Goal: Transaction & Acquisition: Purchase product/service

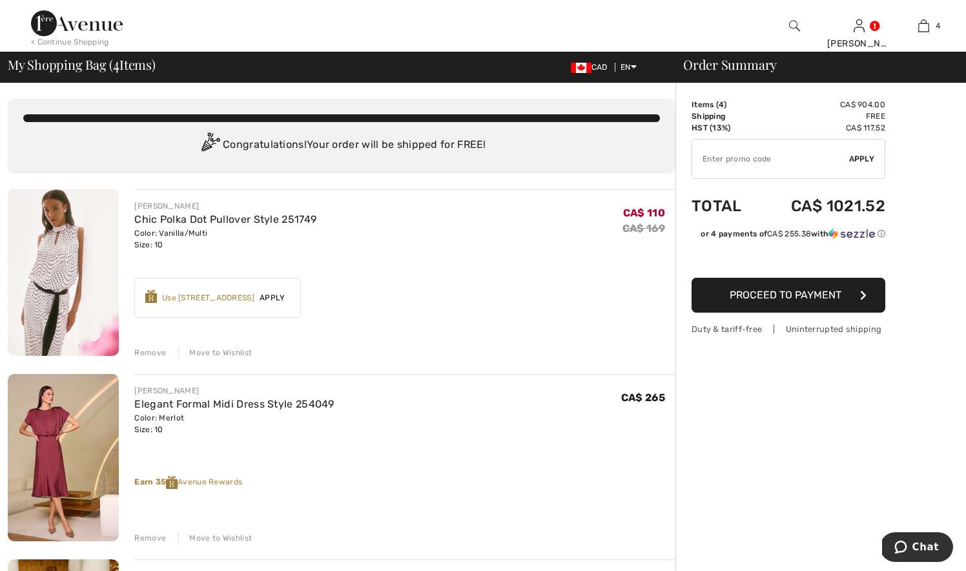
click at [153, 352] on div "Remove" at bounding box center [150, 353] width 32 height 12
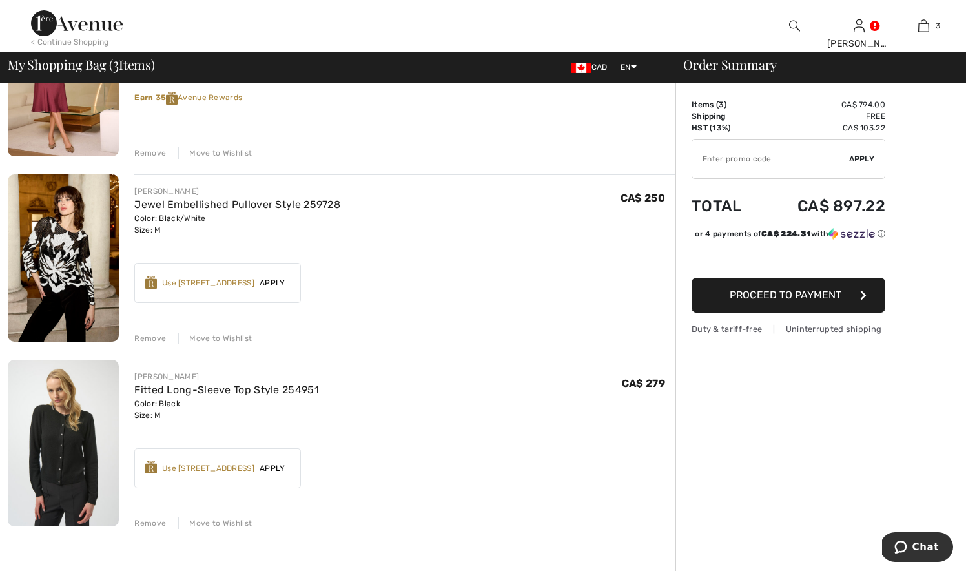
scroll to position [208, 0]
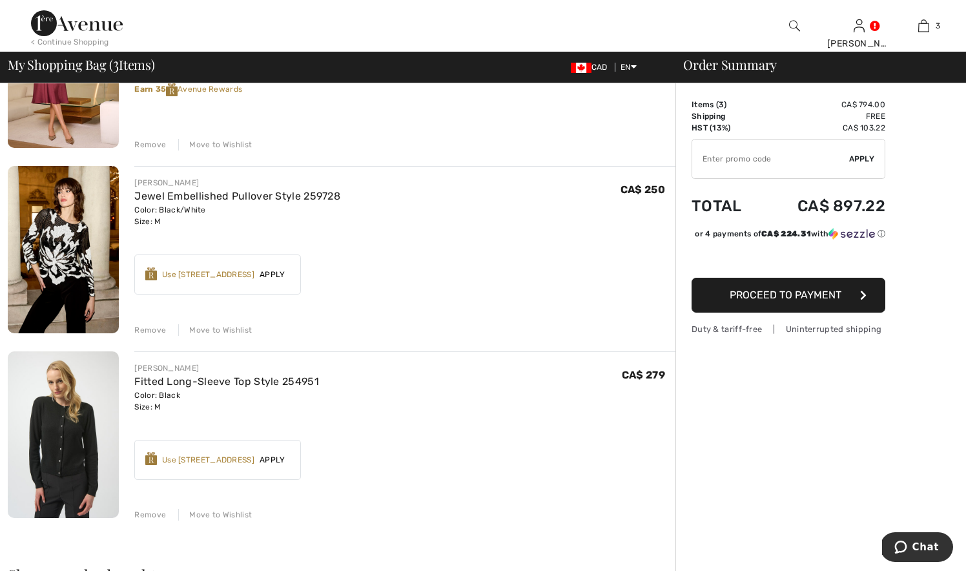
click at [215, 330] on div "Move to Wishlist" at bounding box center [215, 330] width 74 height 12
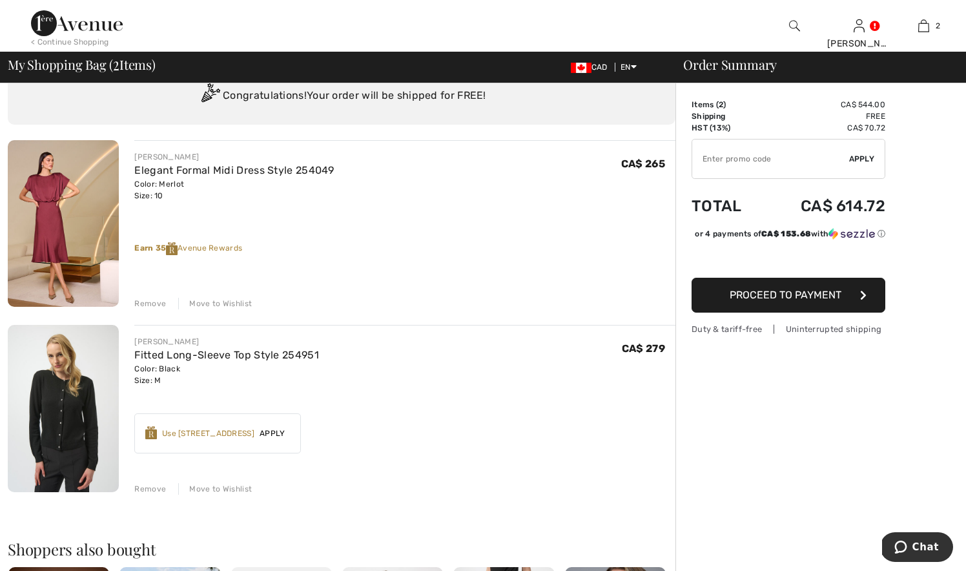
scroll to position [48, 0]
click at [219, 303] on div "Move to Wishlist" at bounding box center [215, 305] width 74 height 12
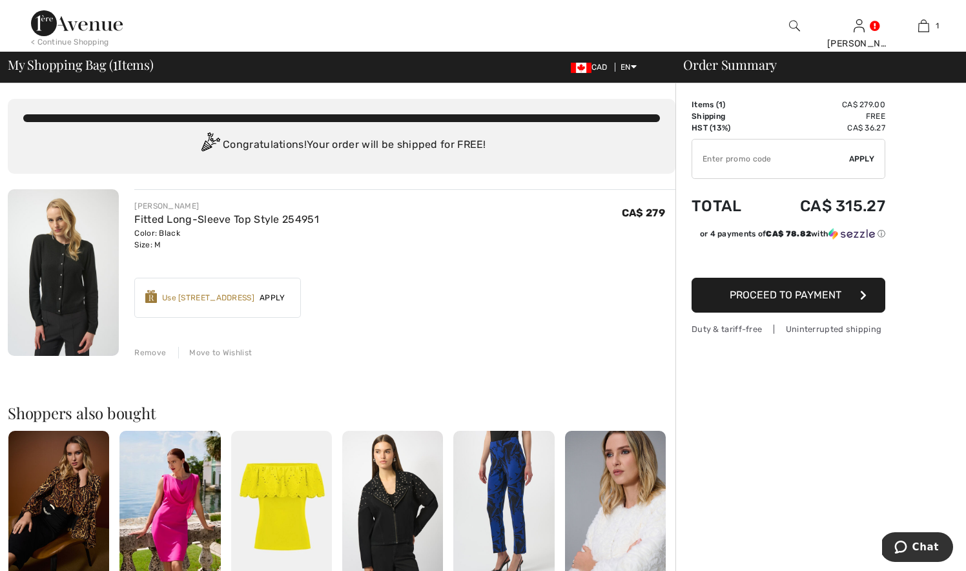
scroll to position [0, 0]
click at [227, 298] on div "Use [STREET_ADDRESS]" at bounding box center [208, 298] width 92 height 12
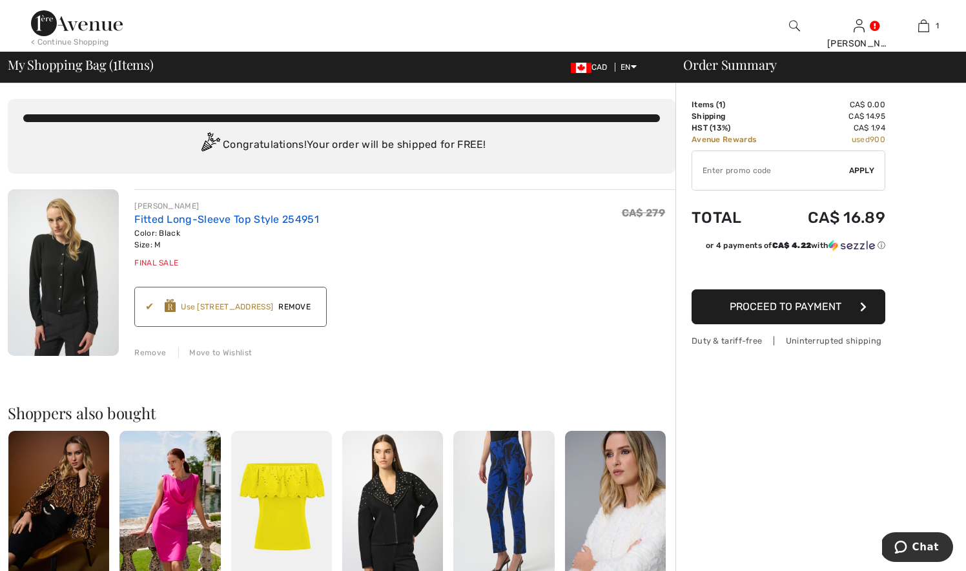
click at [209, 219] on link "Fitted Long-Sleeve Top Style 254951" at bounding box center [226, 219] width 185 height 12
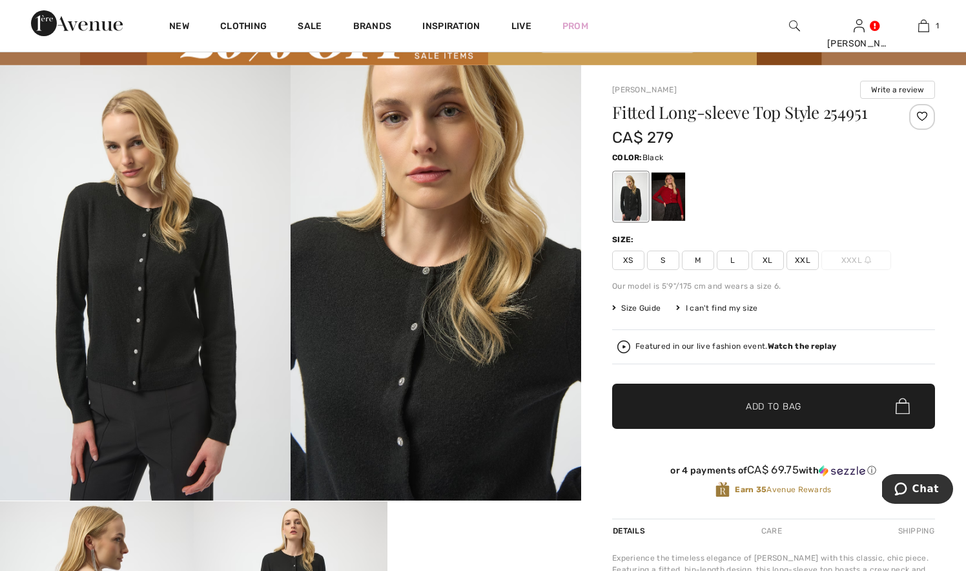
scroll to position [78, 1]
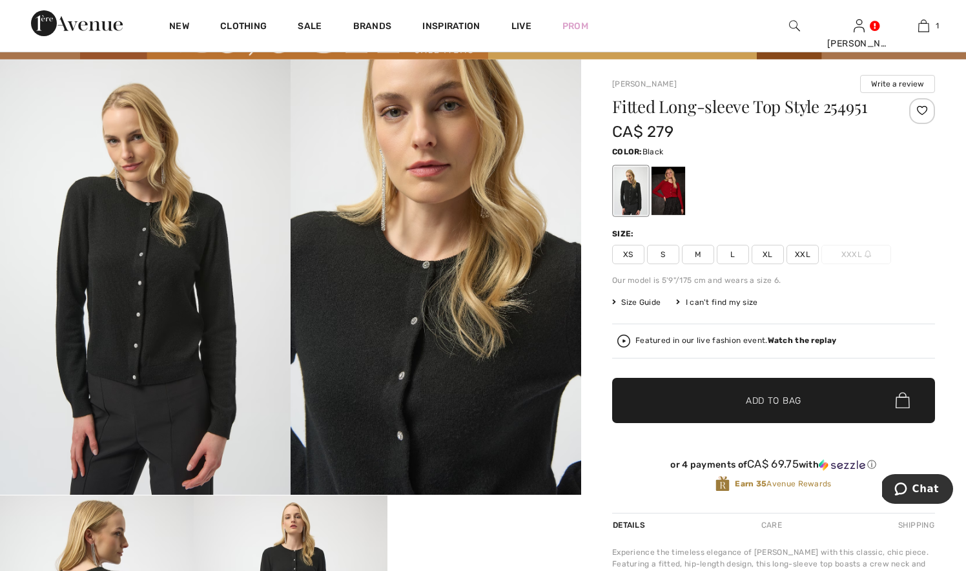
click at [410, 360] on img at bounding box center [435, 277] width 290 height 436
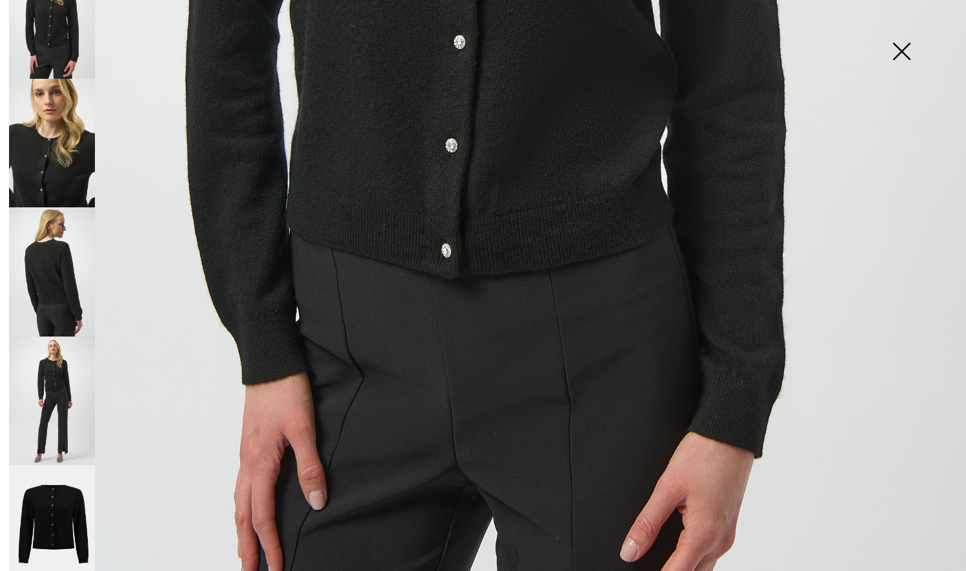
scroll to position [49, 0]
click at [57, 418] on img at bounding box center [52, 401] width 86 height 128
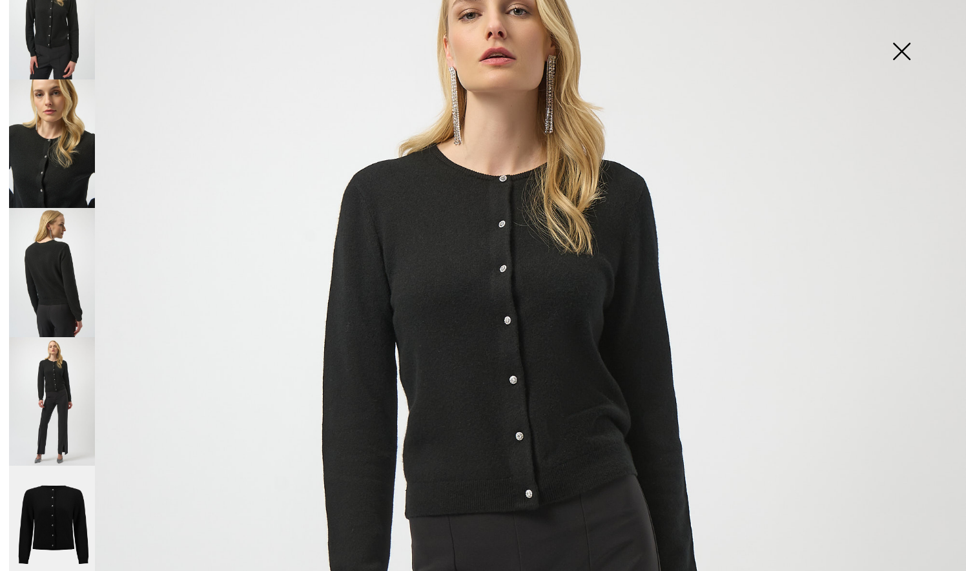
scroll to position [93, 0]
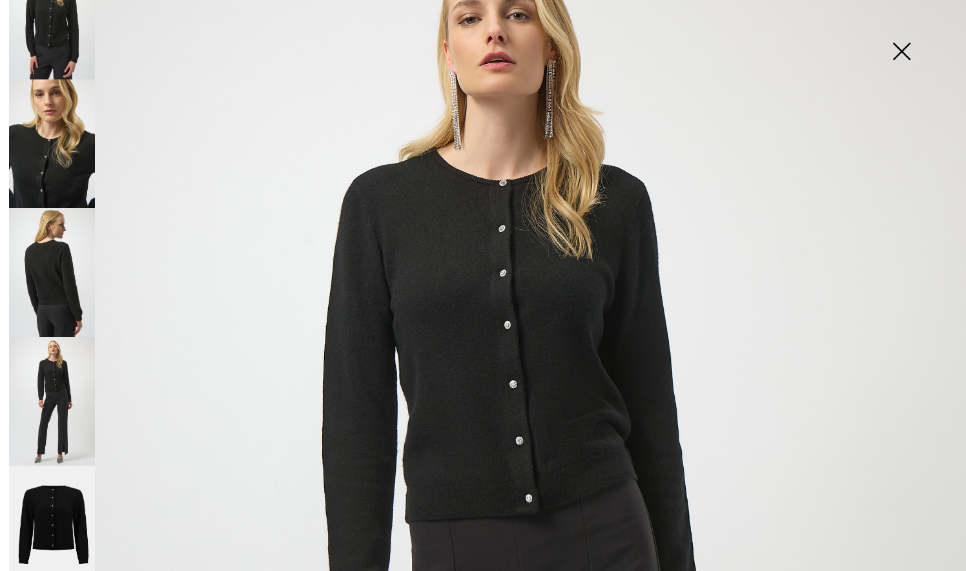
click at [900, 50] on img at bounding box center [901, 52] width 65 height 66
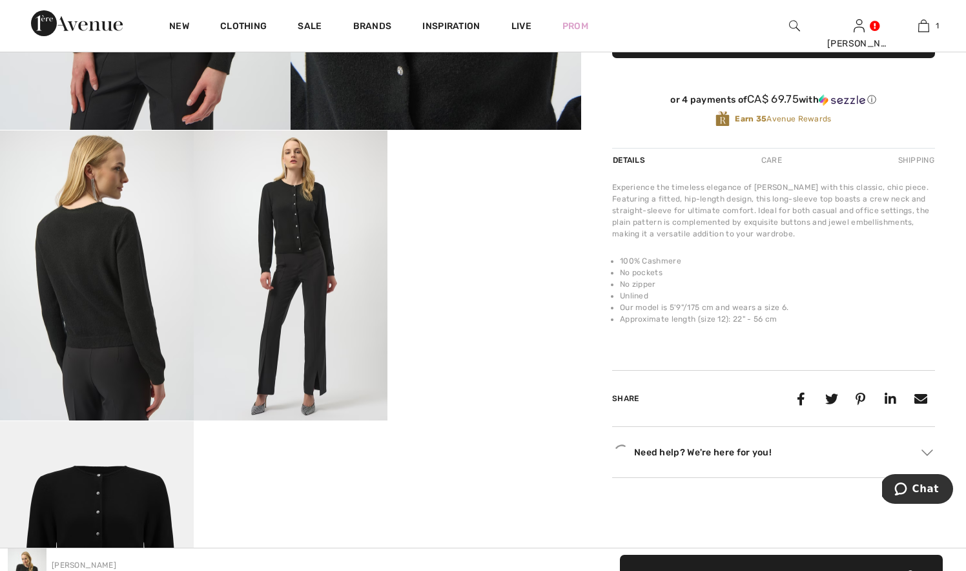
scroll to position [465, 0]
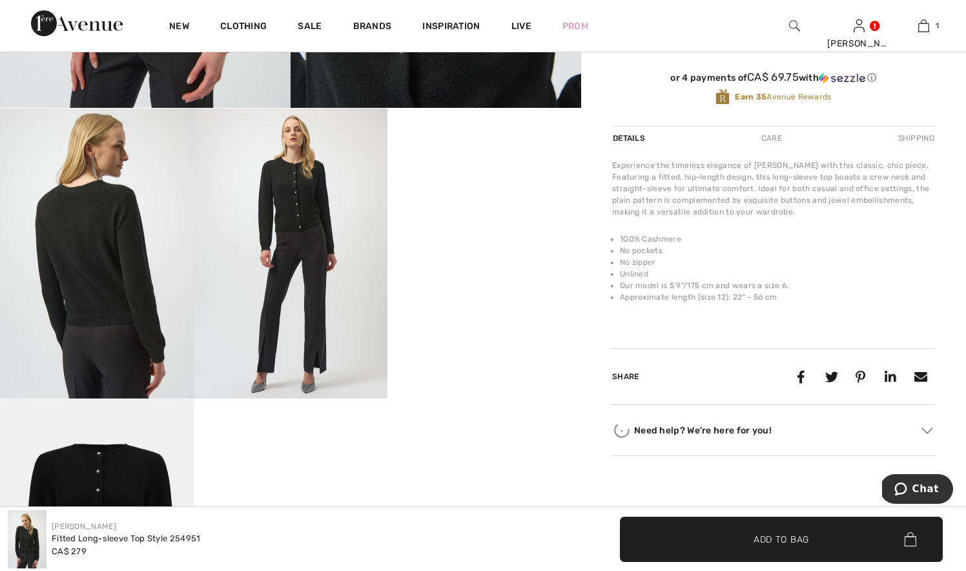
click at [485, 205] on video "Your browser does not support the video tag." at bounding box center [484, 156] width 194 height 97
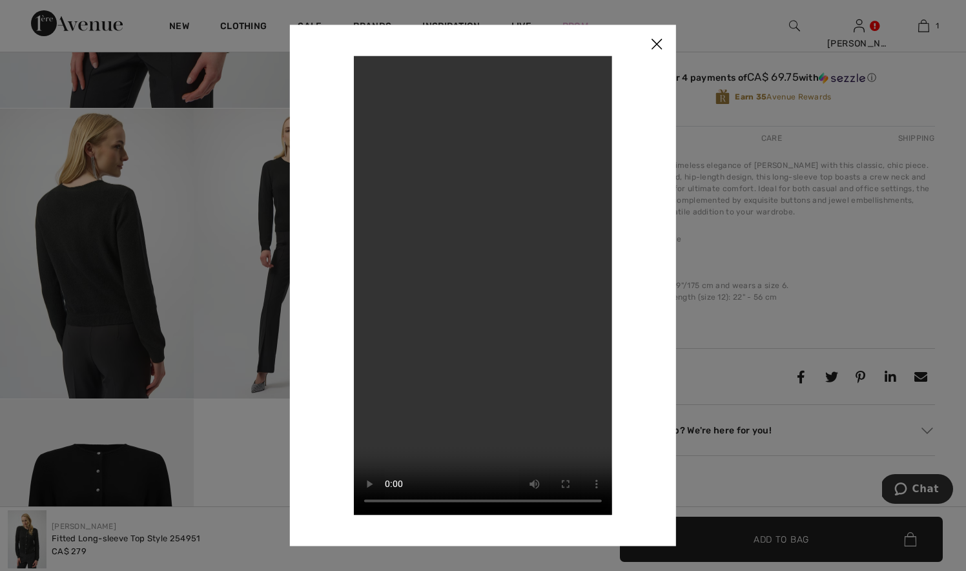
click at [654, 43] on img at bounding box center [656, 45] width 39 height 40
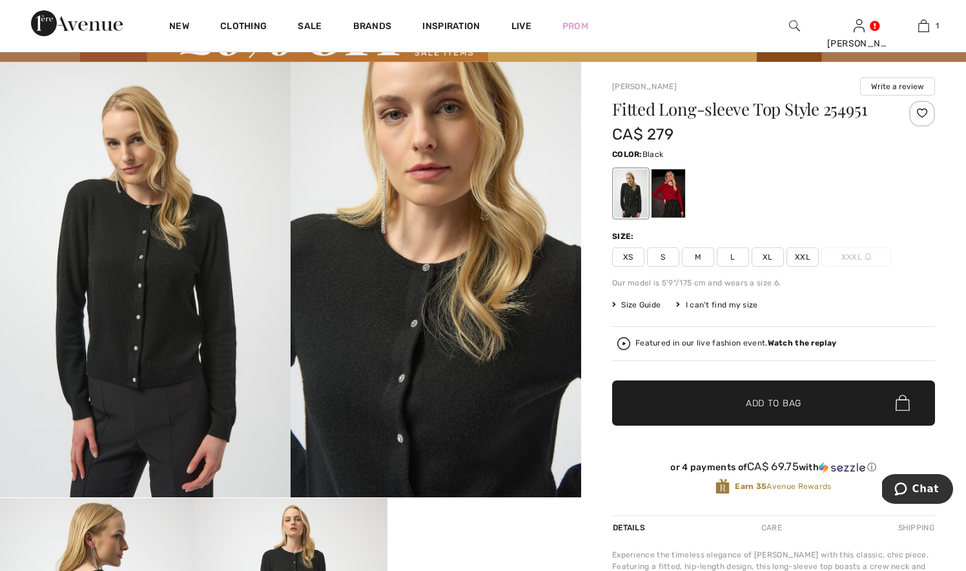
scroll to position [73, 0]
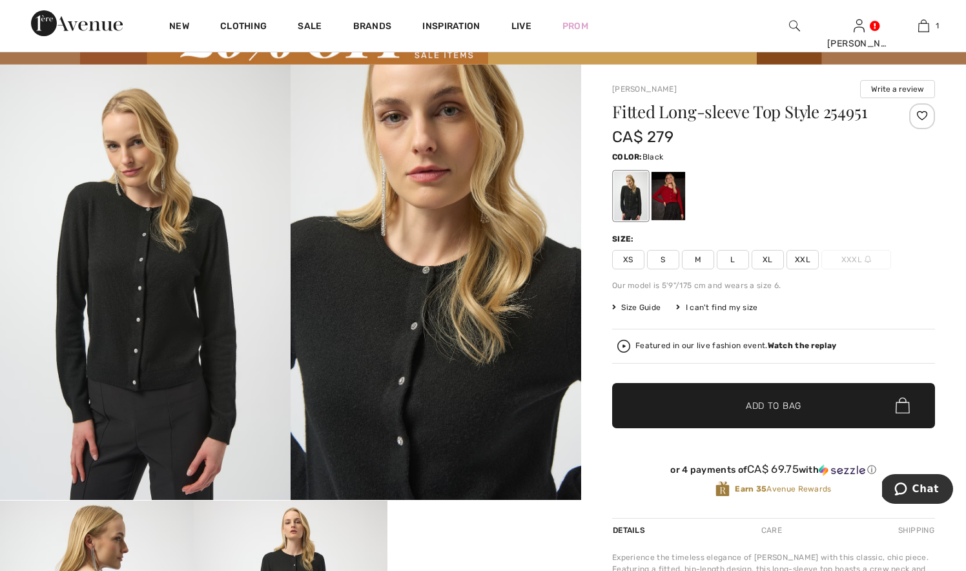
click at [791, 340] on div "Featured in our live fashion event. Watch the replay" at bounding box center [773, 346] width 312 height 13
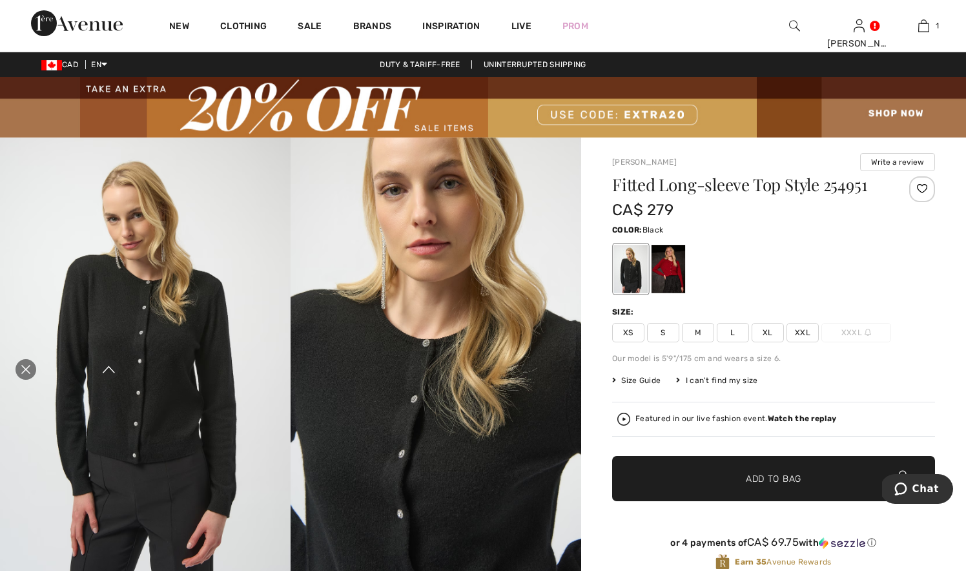
scroll to position [0, 0]
click at [21, 364] on icon "Close live curation" at bounding box center [25, 368] width 15 height 15
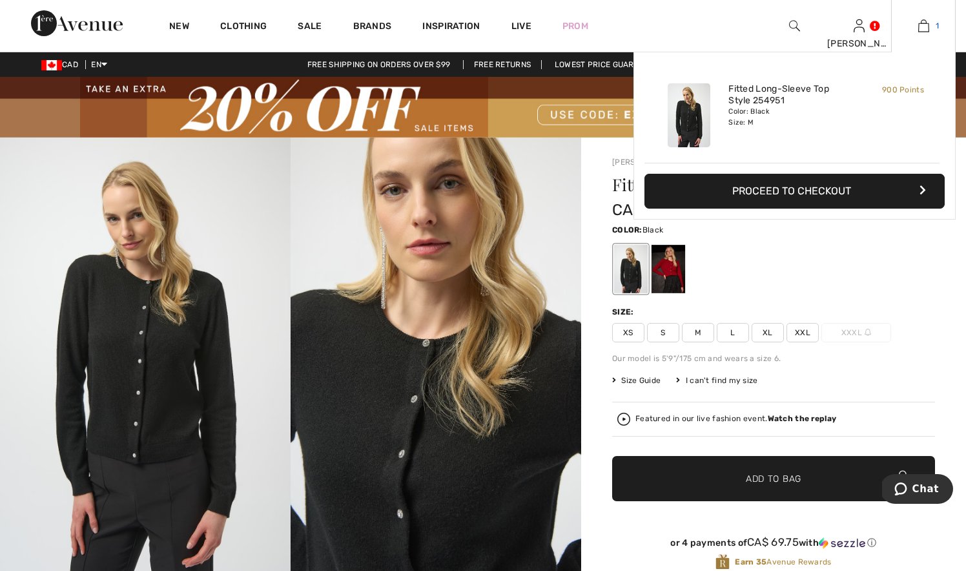
click at [921, 25] on img at bounding box center [923, 25] width 11 height 15
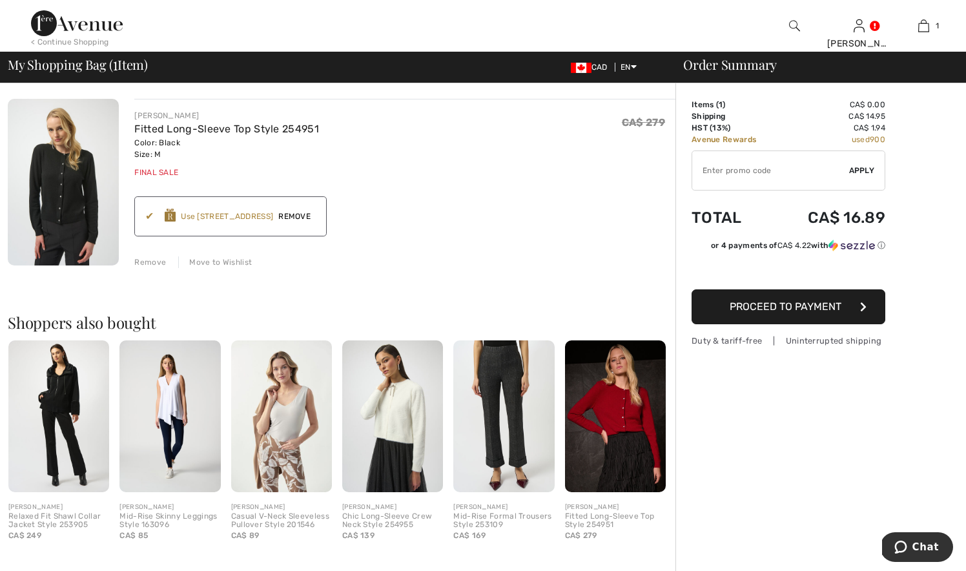
click at [612, 437] on img at bounding box center [615, 415] width 101 height 151
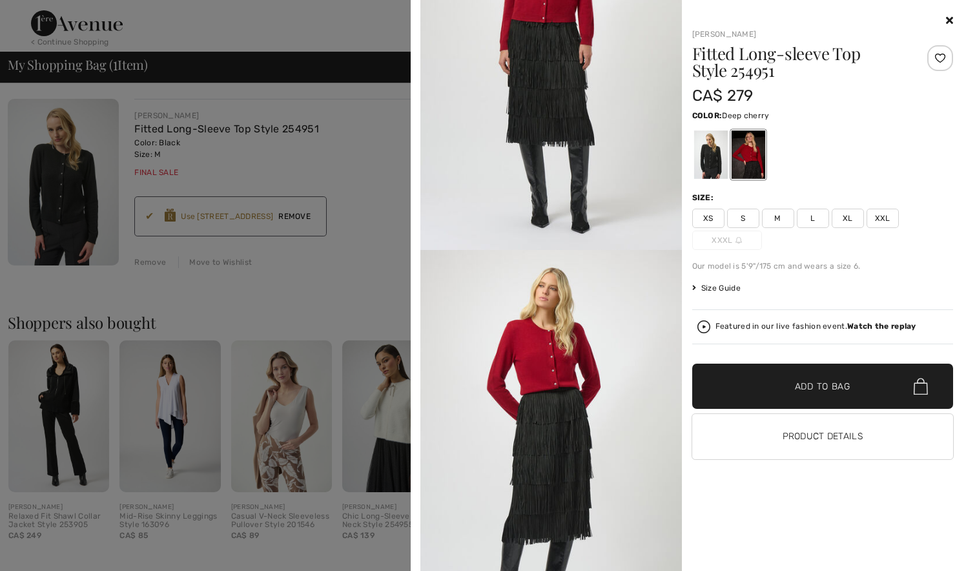
scroll to position [1840, 0]
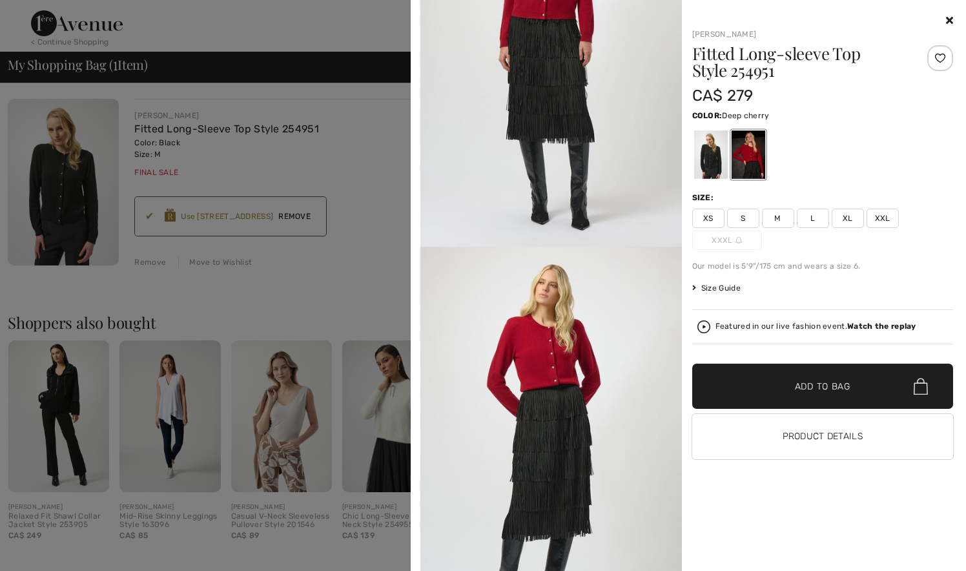
click at [353, 373] on div at bounding box center [483, 285] width 966 height 571
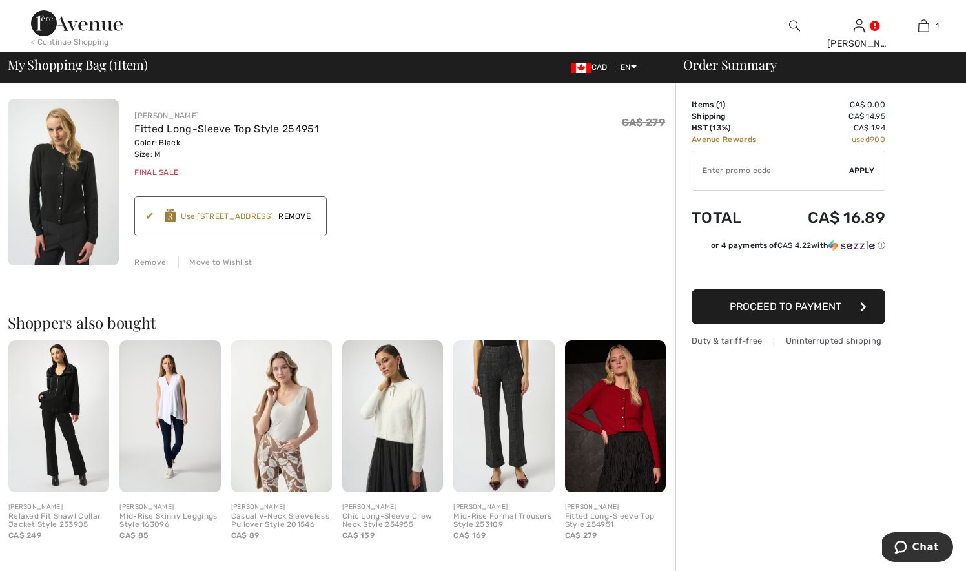
scroll to position [0, 0]
click at [789, 18] on img at bounding box center [794, 25] width 11 height 15
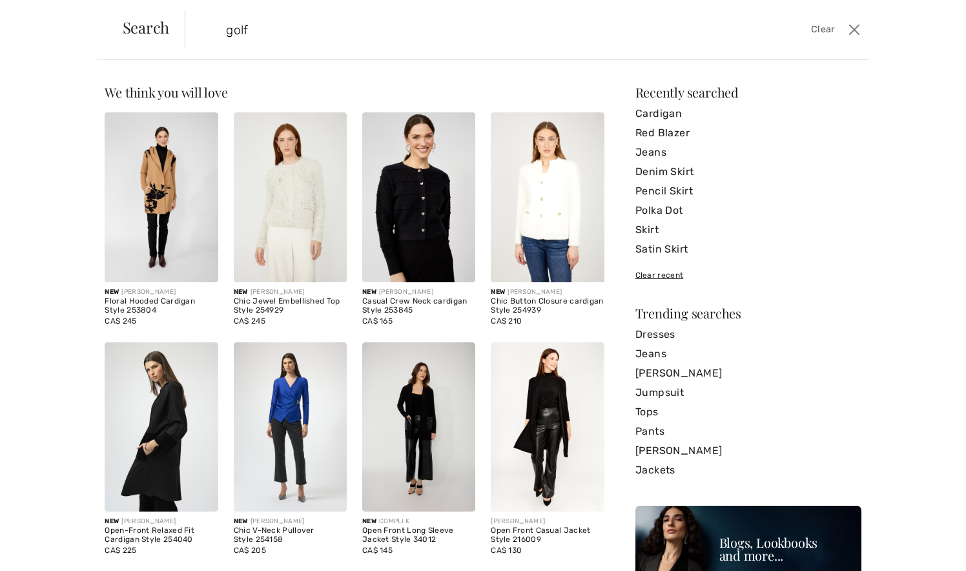
type input "golf"
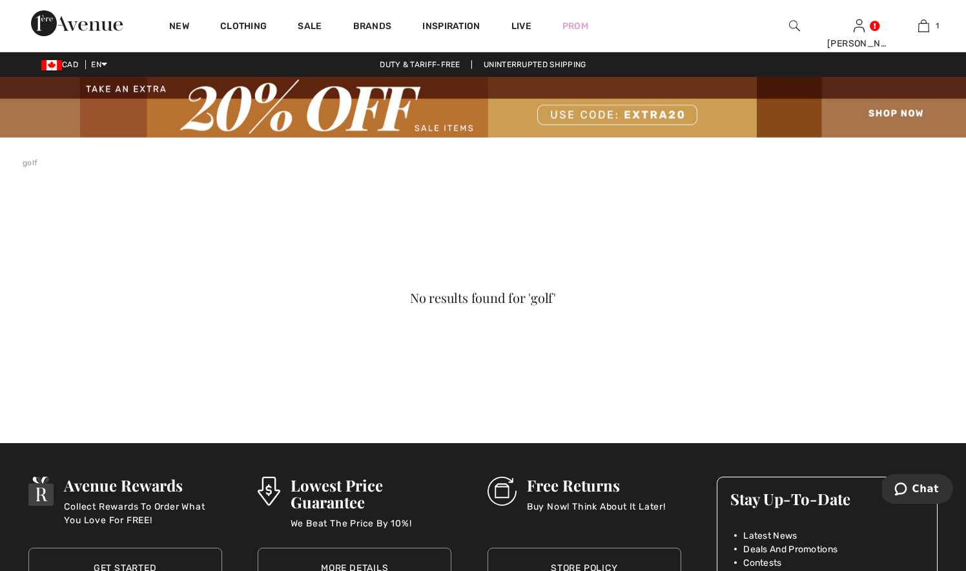
click at [572, 111] on img at bounding box center [483, 107] width 966 height 61
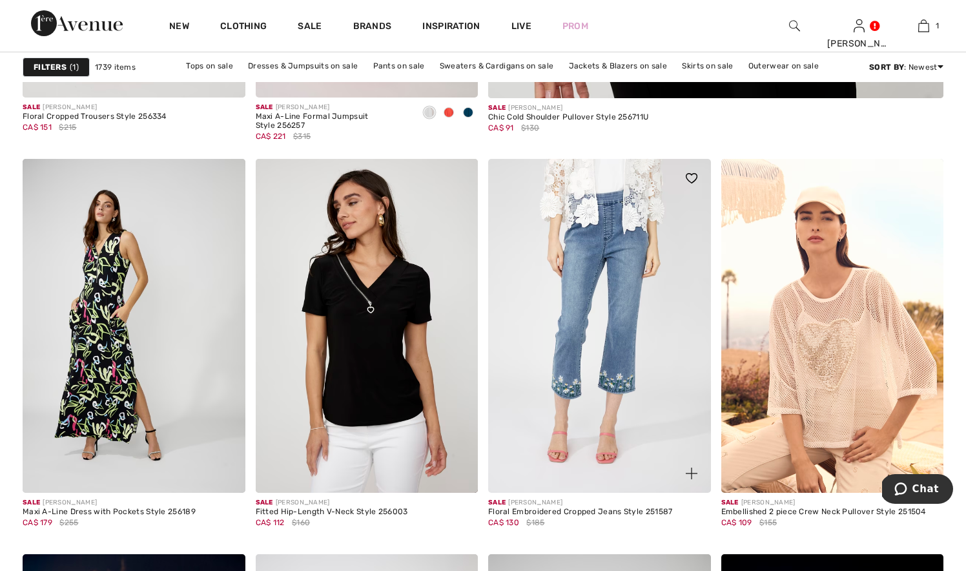
scroll to position [903, 0]
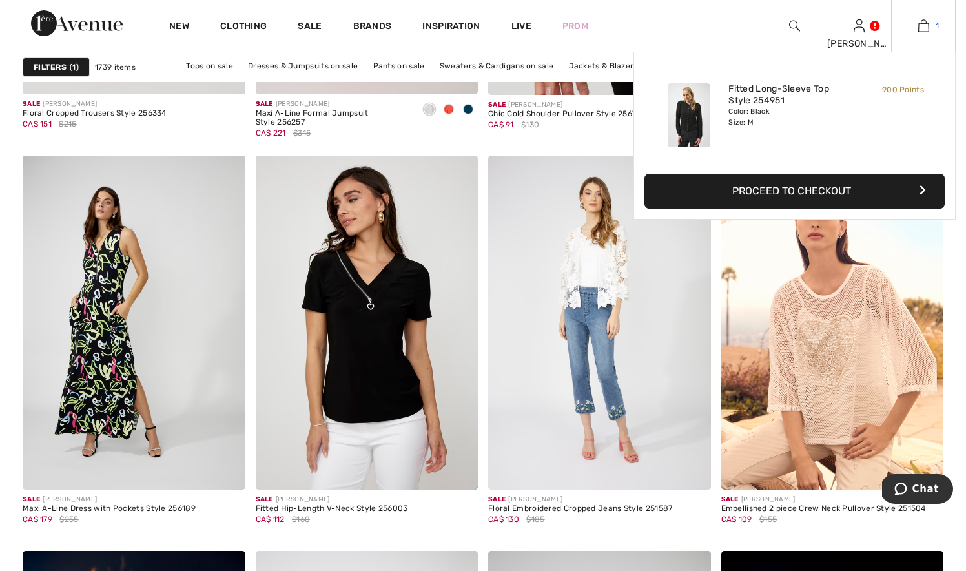
click at [922, 29] on img at bounding box center [923, 25] width 11 height 15
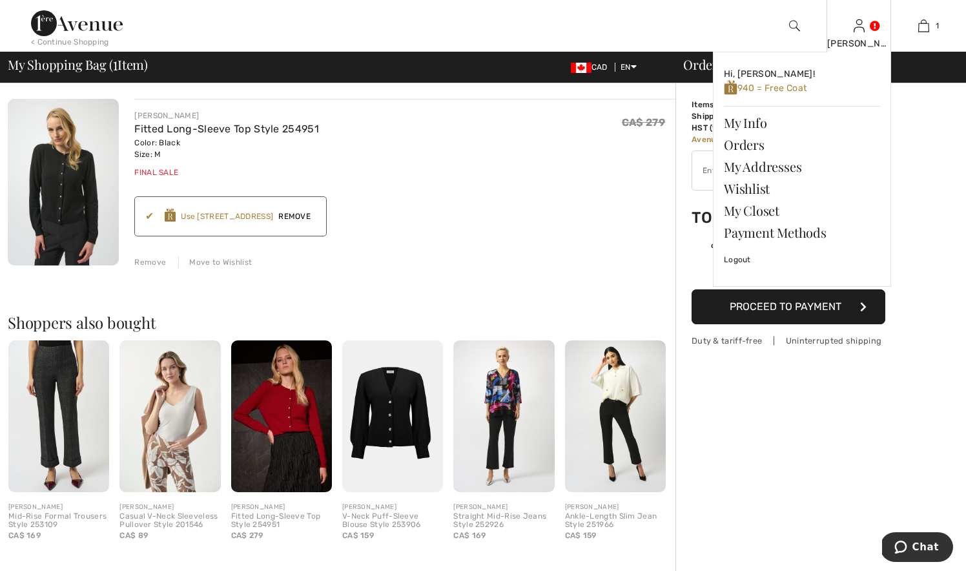
click at [860, 28] on img at bounding box center [858, 25] width 11 height 15
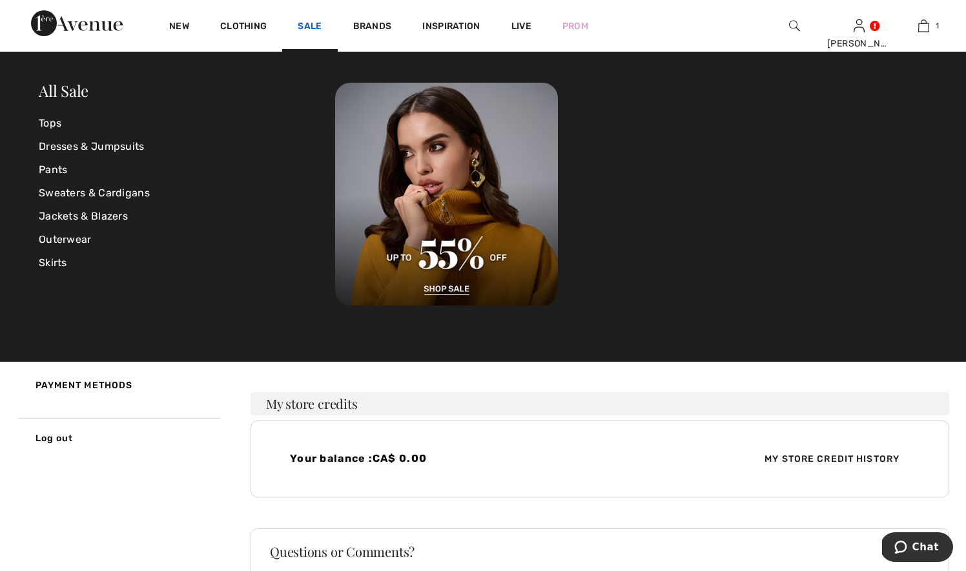
click at [315, 21] on link "Sale" at bounding box center [310, 28] width 24 height 14
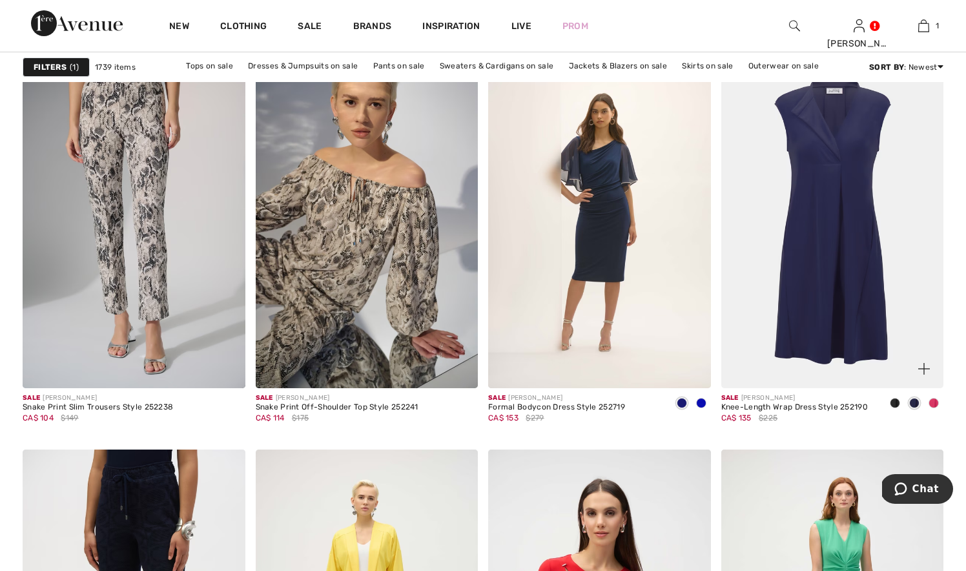
scroll to position [4104, 0]
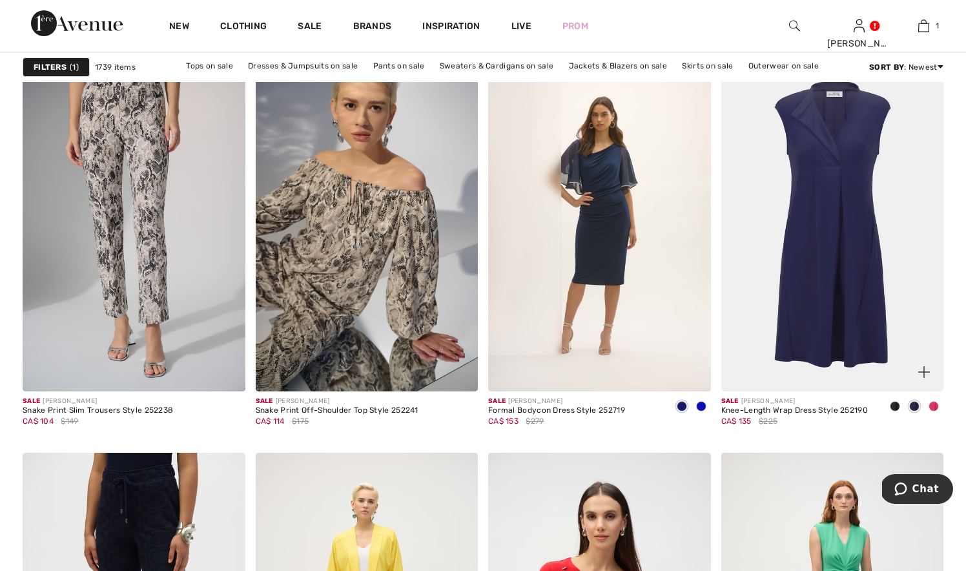
click at [930, 402] on span at bounding box center [933, 406] width 10 height 10
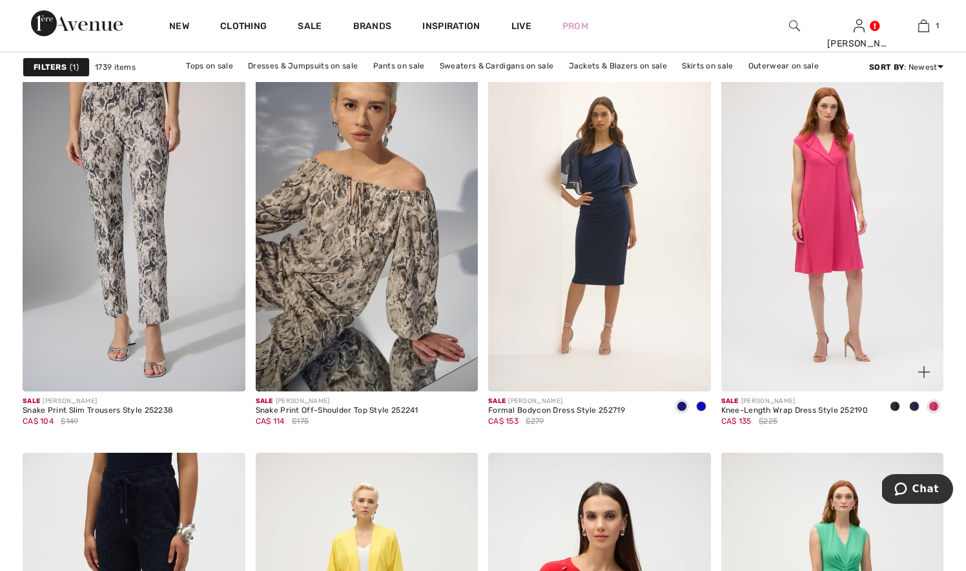
click at [930, 402] on span at bounding box center [933, 406] width 10 height 10
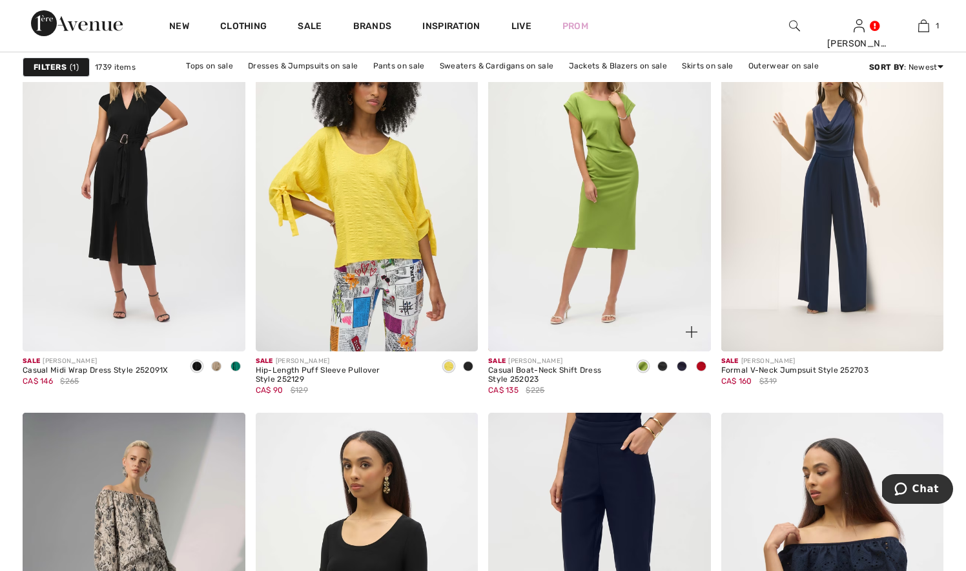
scroll to position [5087, 0]
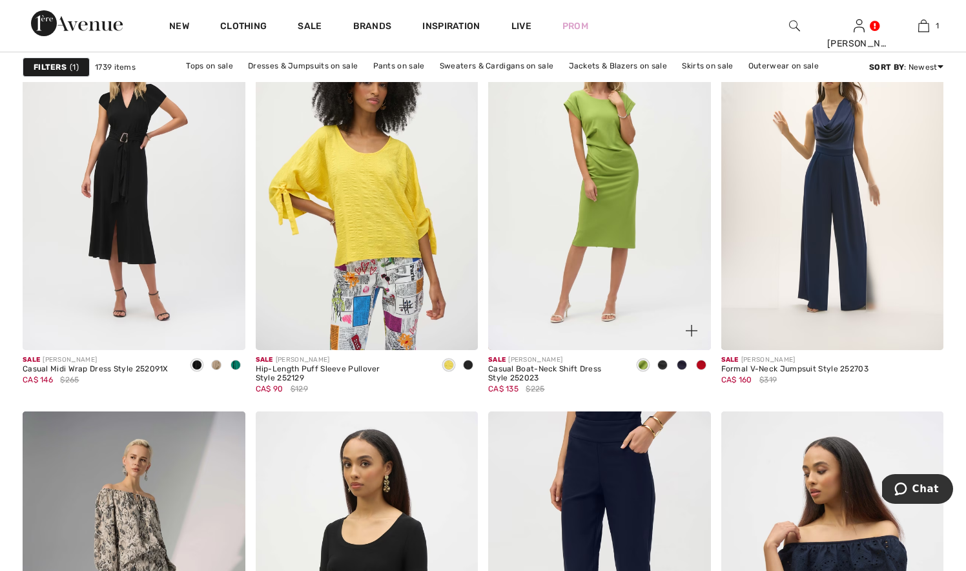
click at [664, 365] on span at bounding box center [662, 365] width 10 height 10
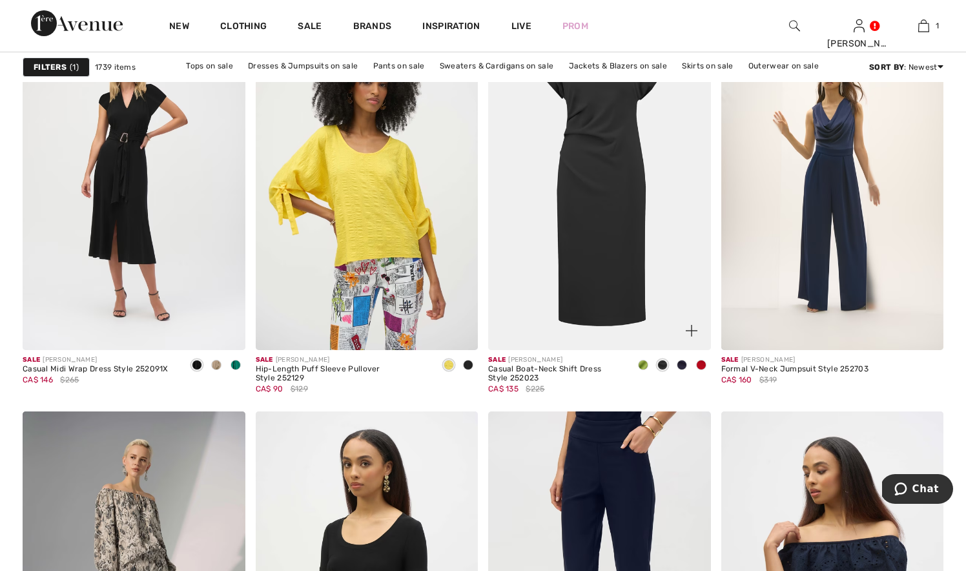
click at [680, 365] on span at bounding box center [682, 365] width 10 height 10
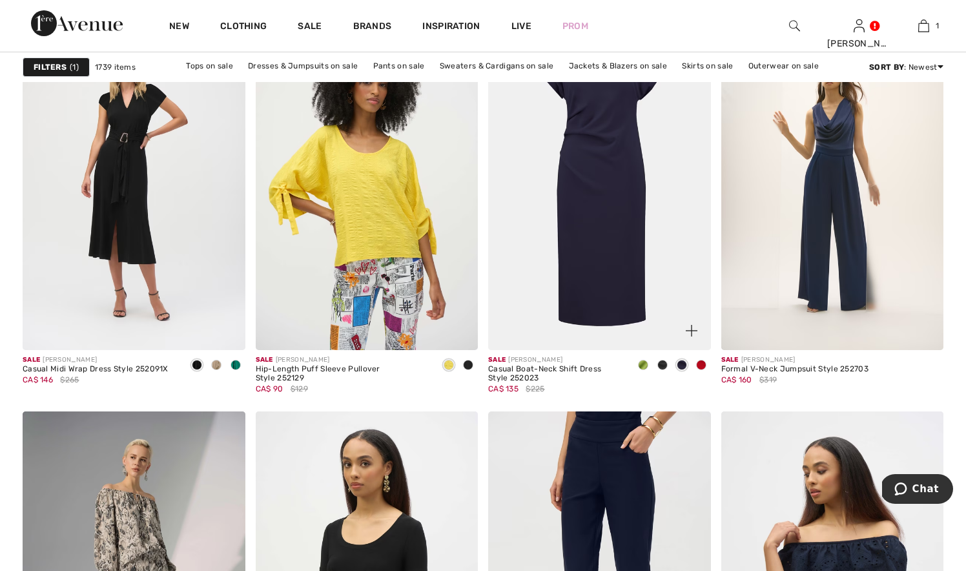
click at [703, 363] on span at bounding box center [701, 365] width 10 height 10
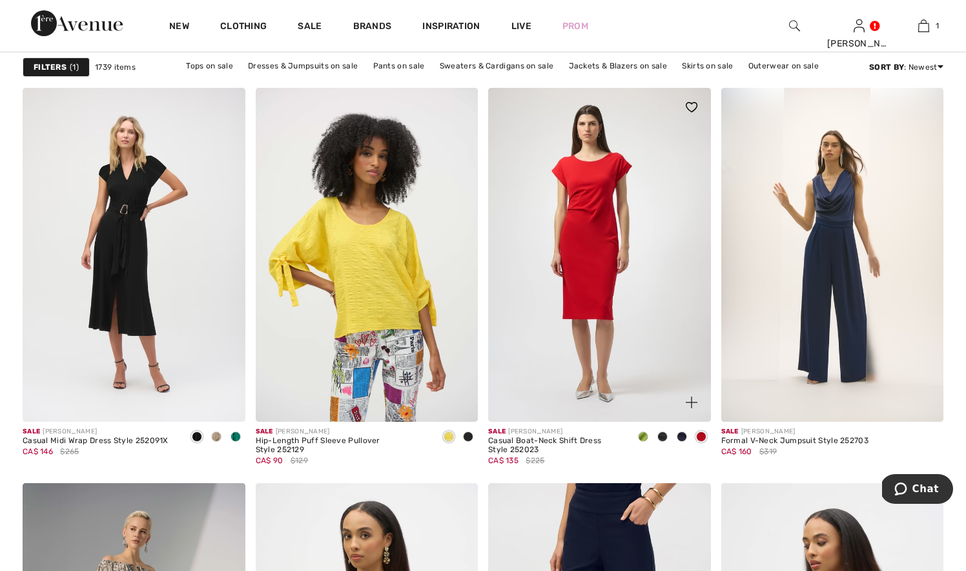
scroll to position [5010, 0]
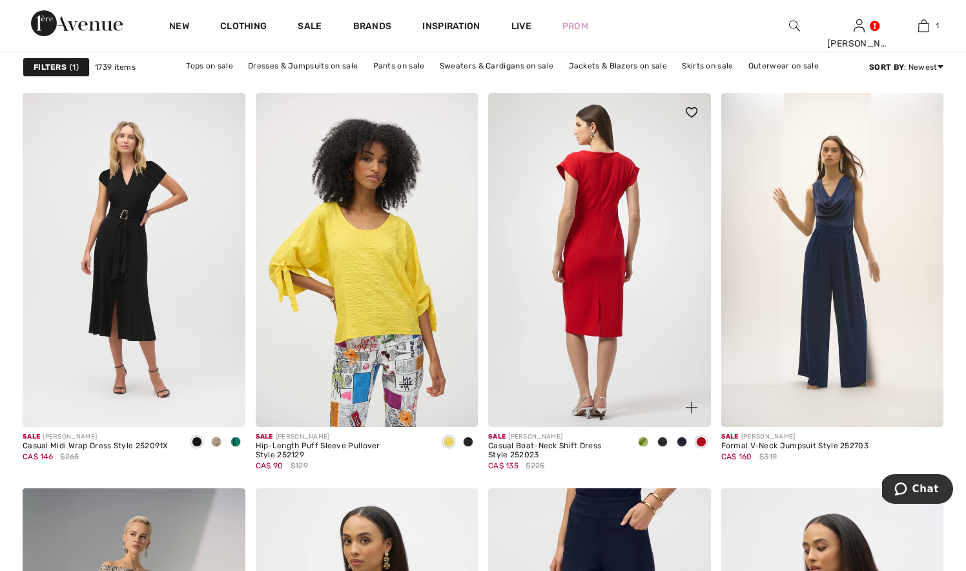
click at [591, 391] on img at bounding box center [599, 260] width 223 height 334
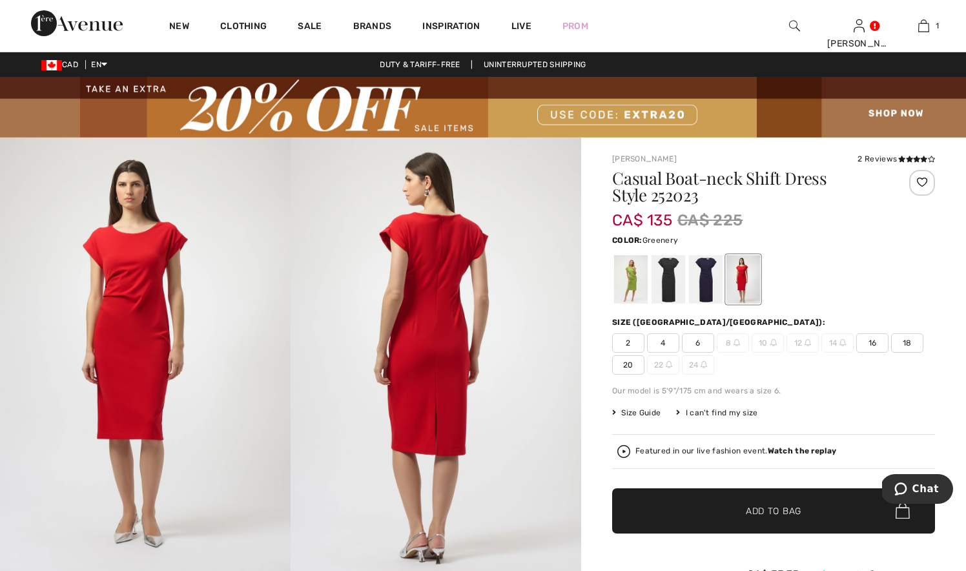
click at [635, 280] on div at bounding box center [631, 279] width 34 height 48
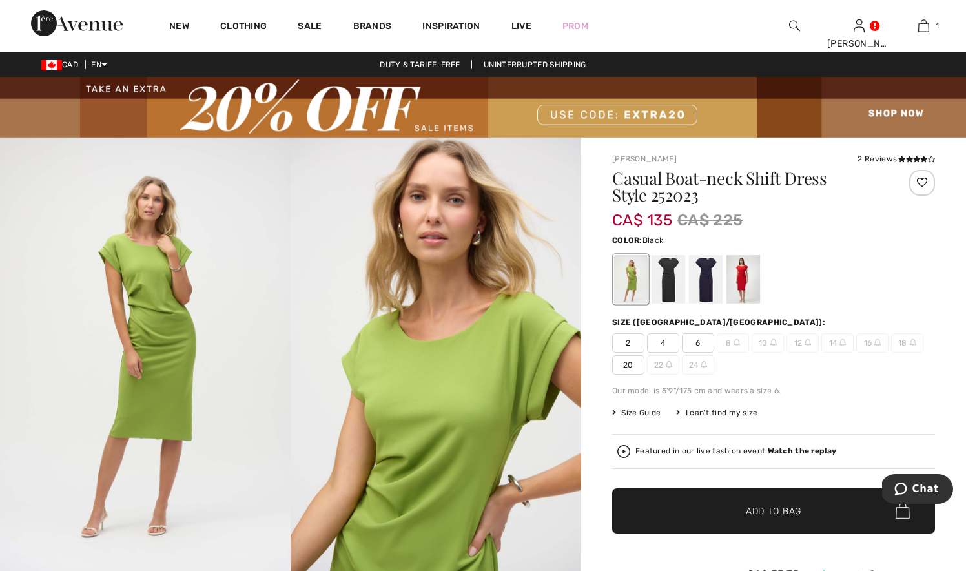
click at [671, 284] on div at bounding box center [668, 279] width 34 height 48
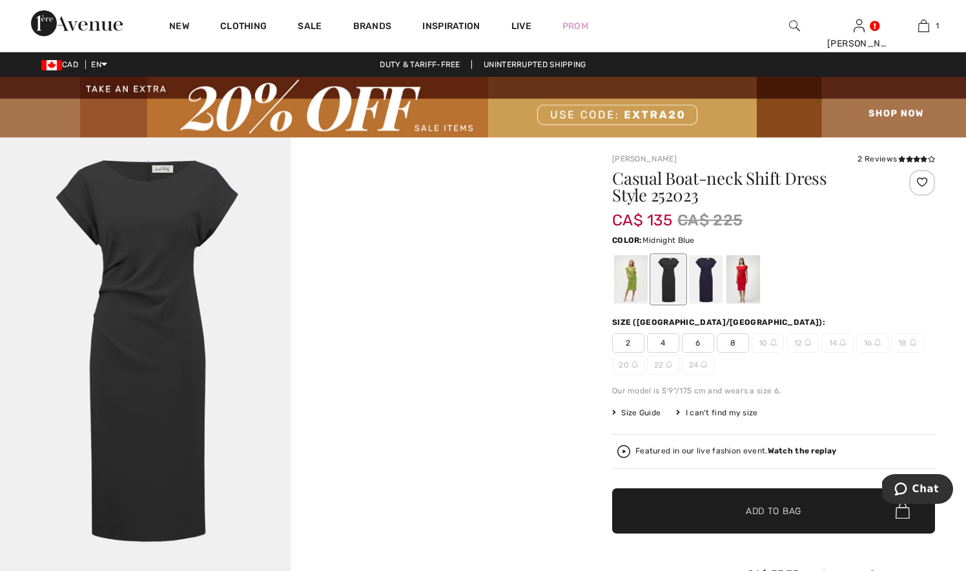
click at [689, 283] on div at bounding box center [706, 279] width 34 height 48
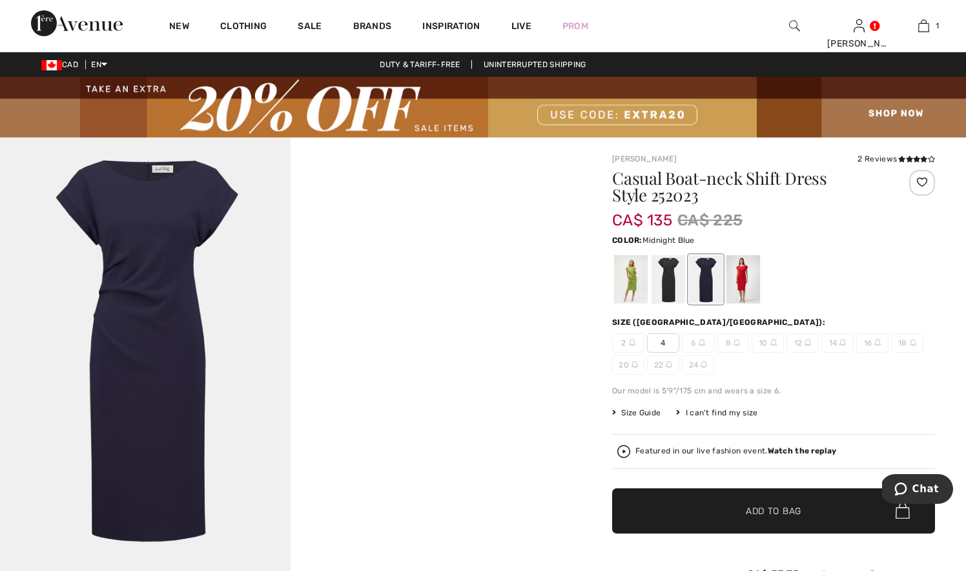
click at [608, 109] on img at bounding box center [483, 107] width 966 height 61
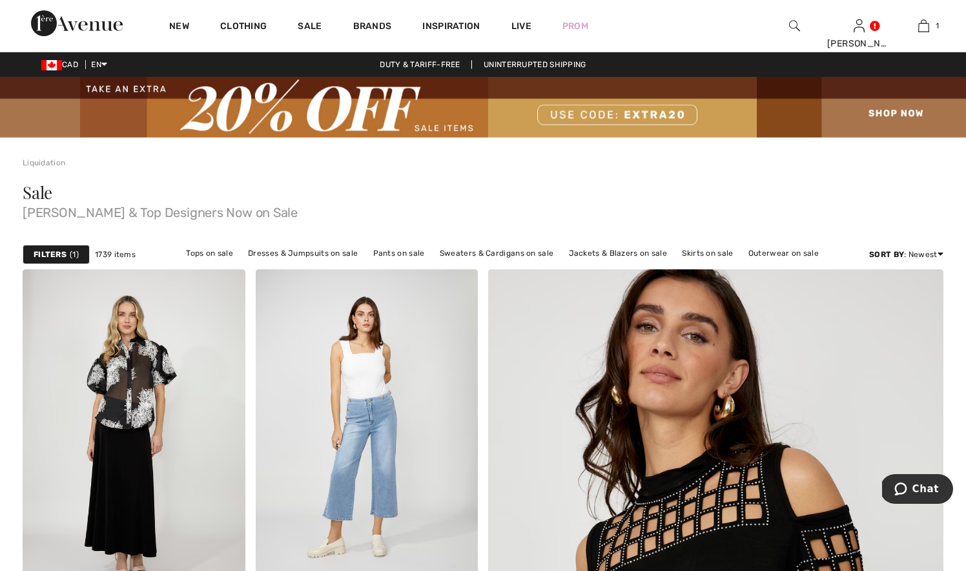
click at [59, 254] on strong "Filters" at bounding box center [50, 255] width 33 height 12
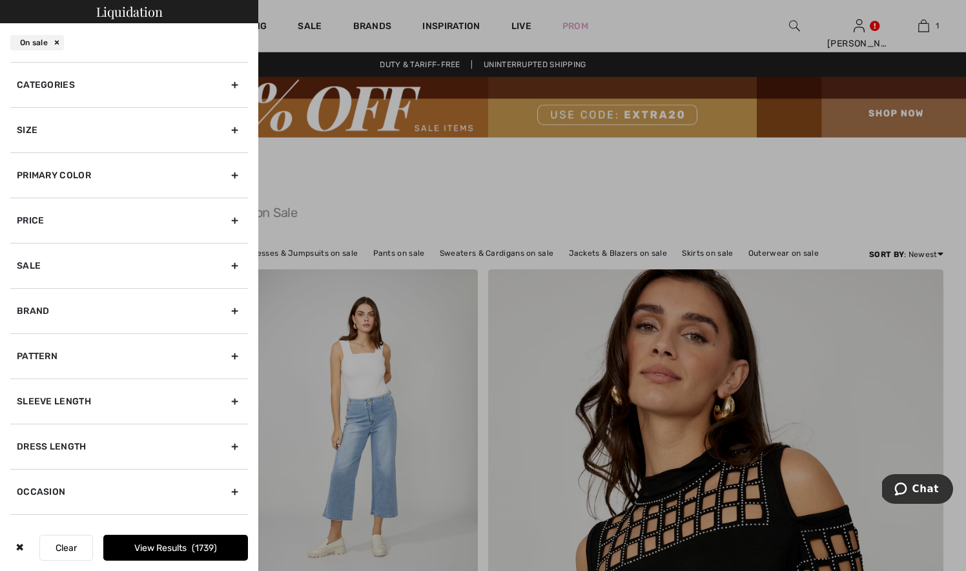
click at [230, 130] on div "Size" at bounding box center [129, 129] width 238 height 45
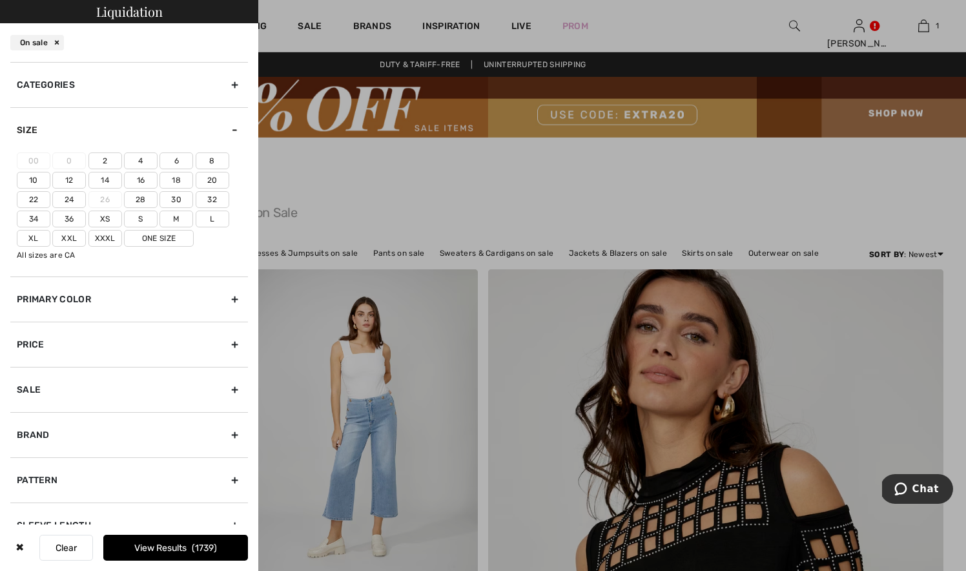
click at [28, 178] on label "10" at bounding box center [34, 180] width 34 height 17
click at [0, 0] on input"] "10" at bounding box center [0, 0] width 0 height 0
click at [172, 218] on label "M" at bounding box center [176, 218] width 34 height 17
click at [0, 0] on input"] "M" at bounding box center [0, 0] width 0 height 0
click at [174, 544] on button "View Results 665" at bounding box center [175, 547] width 145 height 26
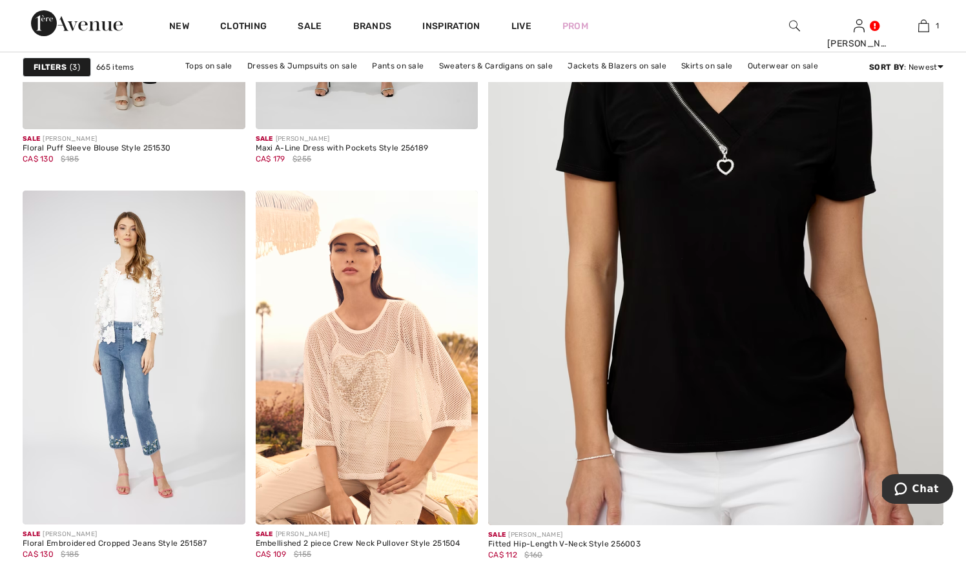
scroll to position [463, 0]
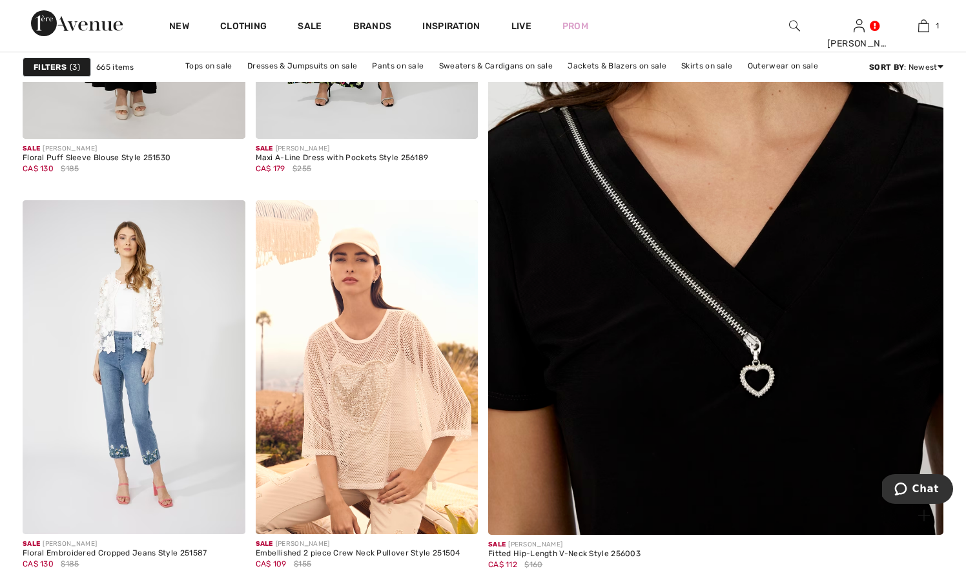
click at [623, 412] on img at bounding box center [716, 215] width 546 height 819
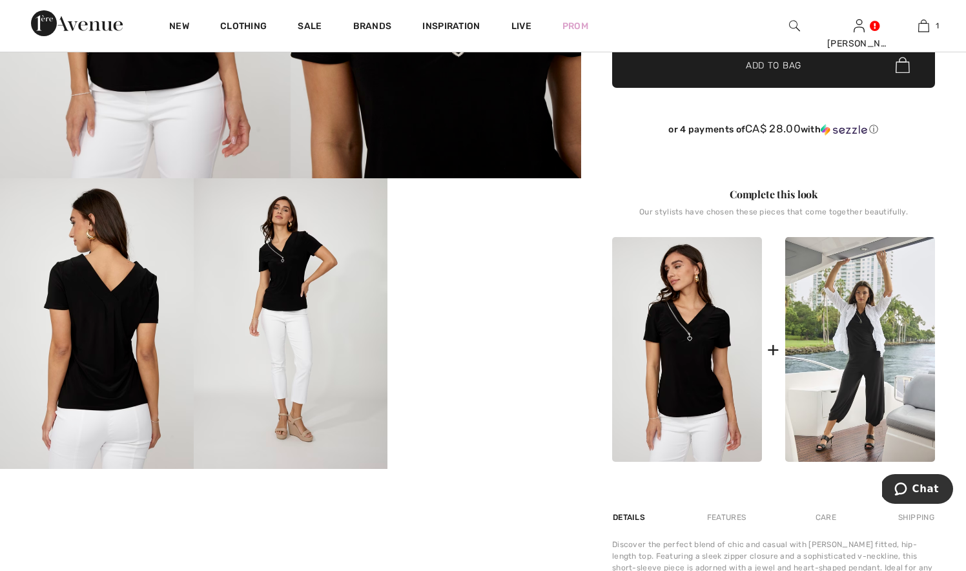
scroll to position [396, 0]
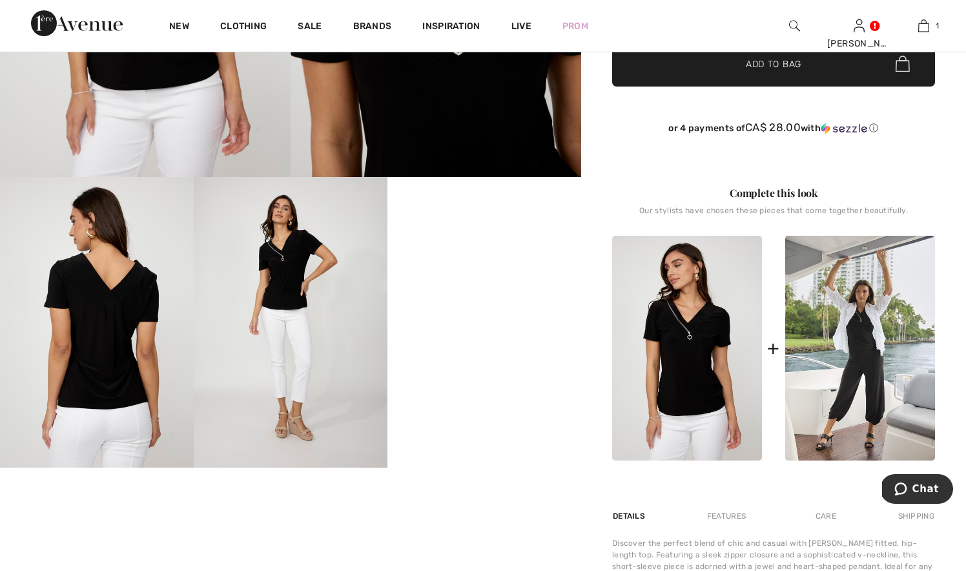
click at [672, 363] on img at bounding box center [687, 348] width 150 height 225
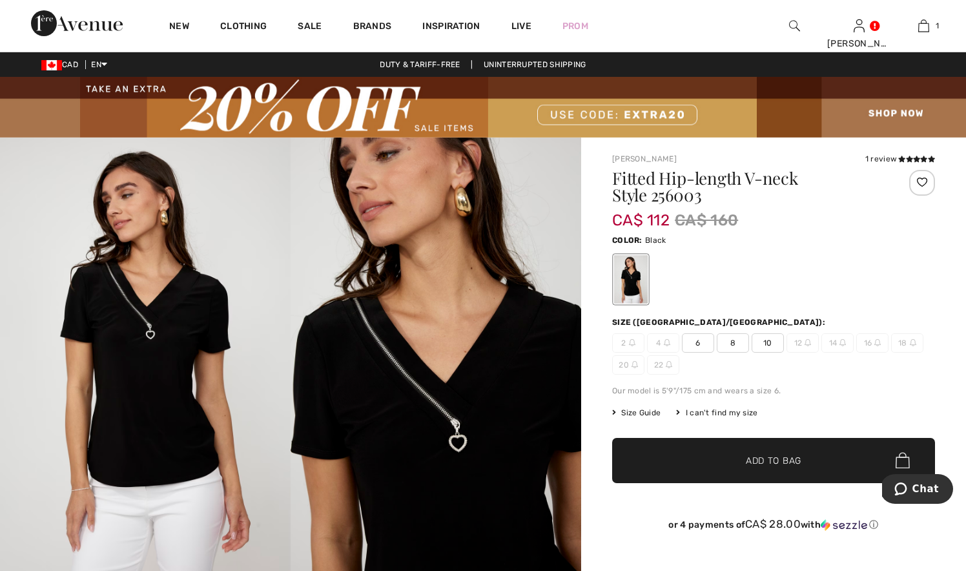
scroll to position [0, 0]
click at [412, 396] on img at bounding box center [435, 355] width 290 height 436
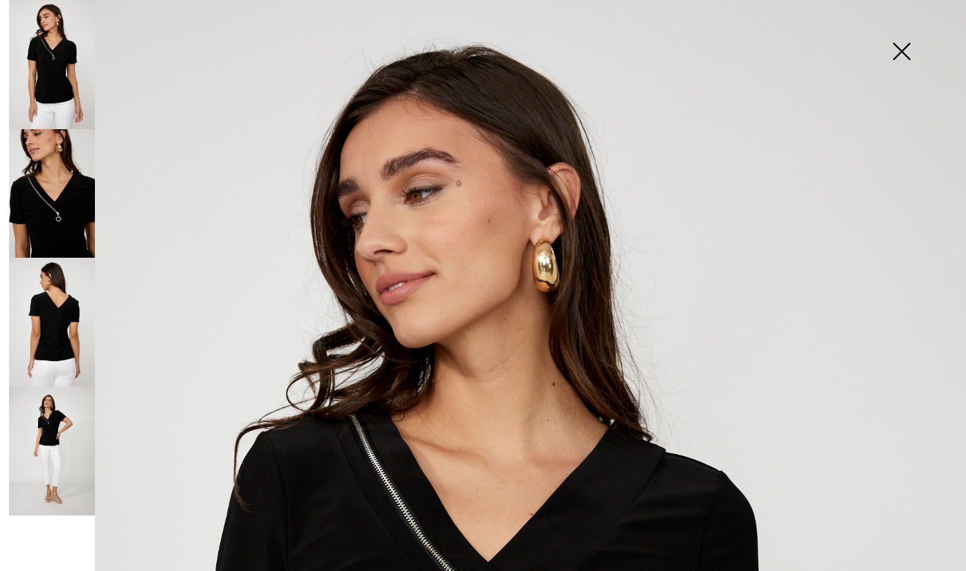
click at [902, 49] on img at bounding box center [901, 52] width 65 height 66
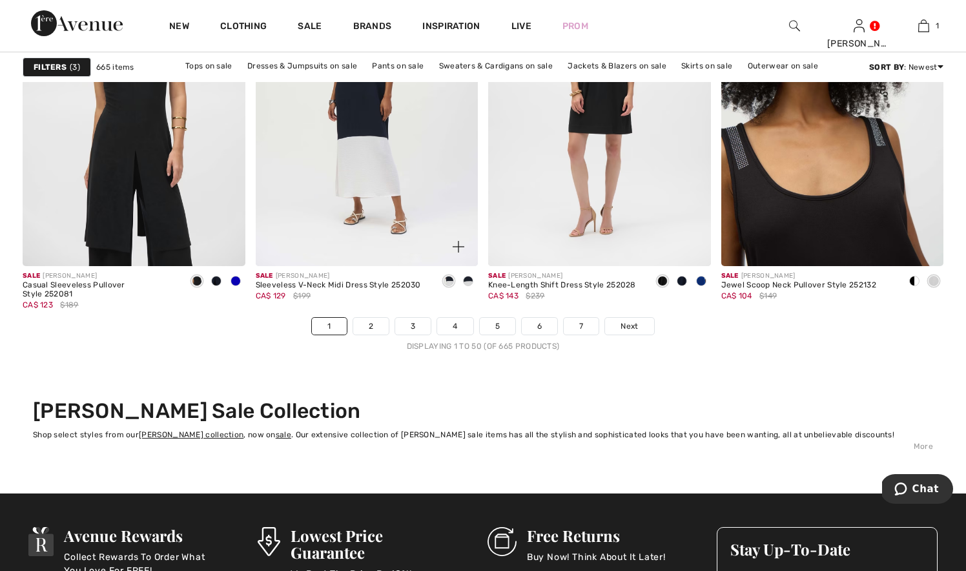
scroll to position [5929, 0]
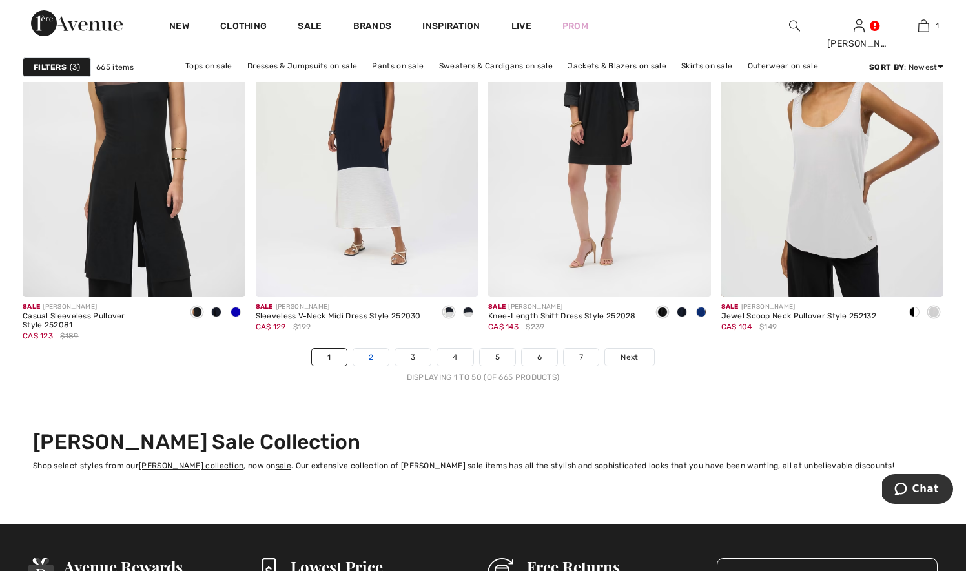
click at [369, 357] on link "2" at bounding box center [371, 357] width 36 height 17
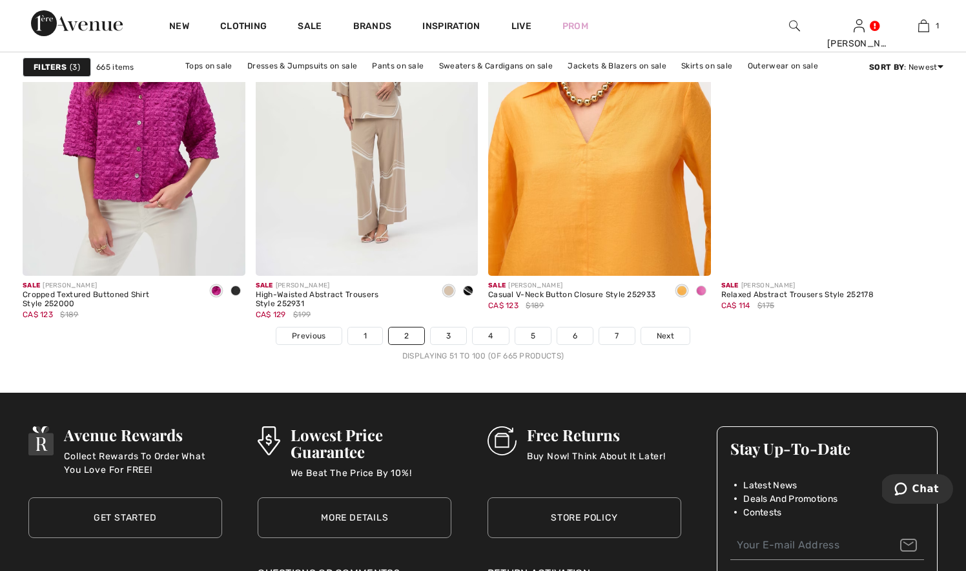
scroll to position [5952, 0]
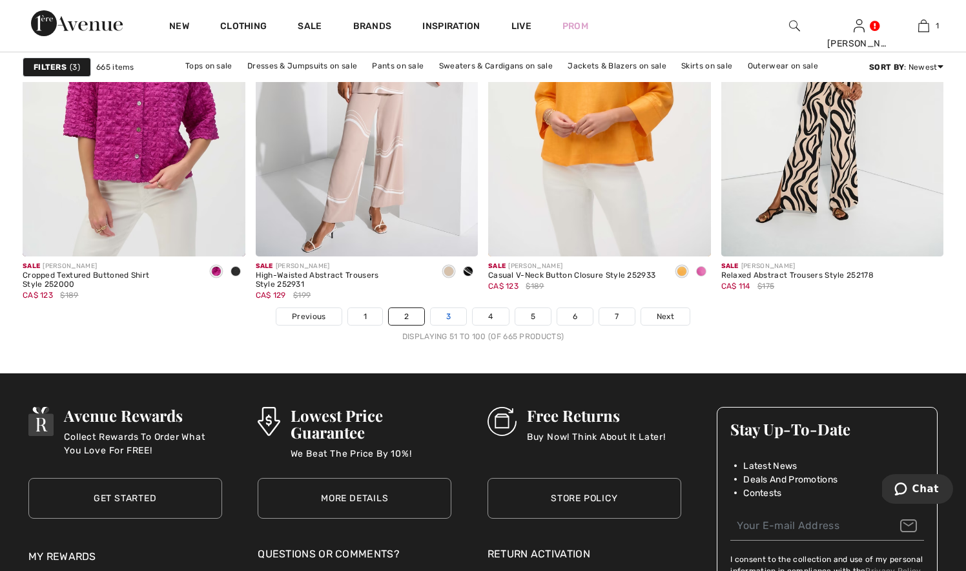
click at [449, 317] on link "3" at bounding box center [449, 316] width 36 height 17
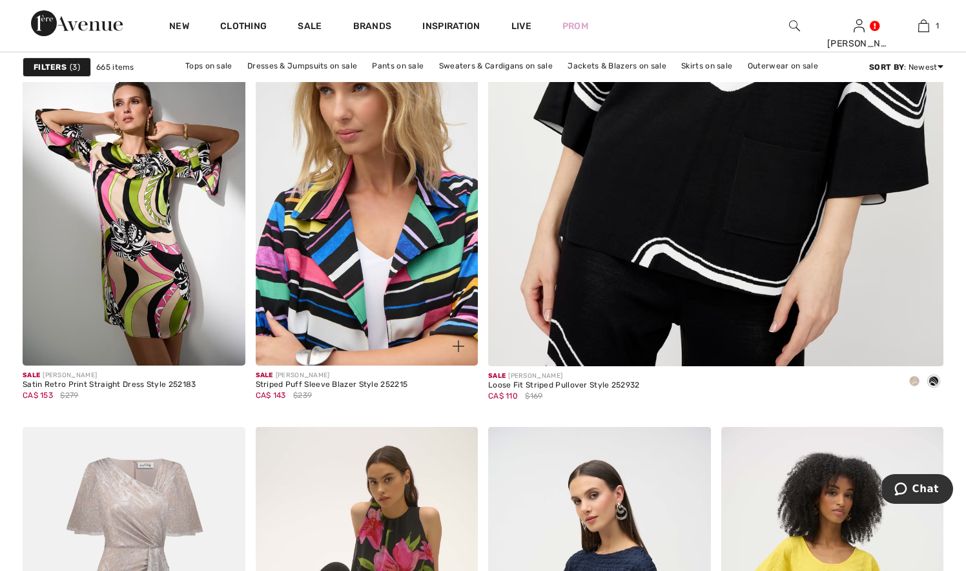
scroll to position [611, 0]
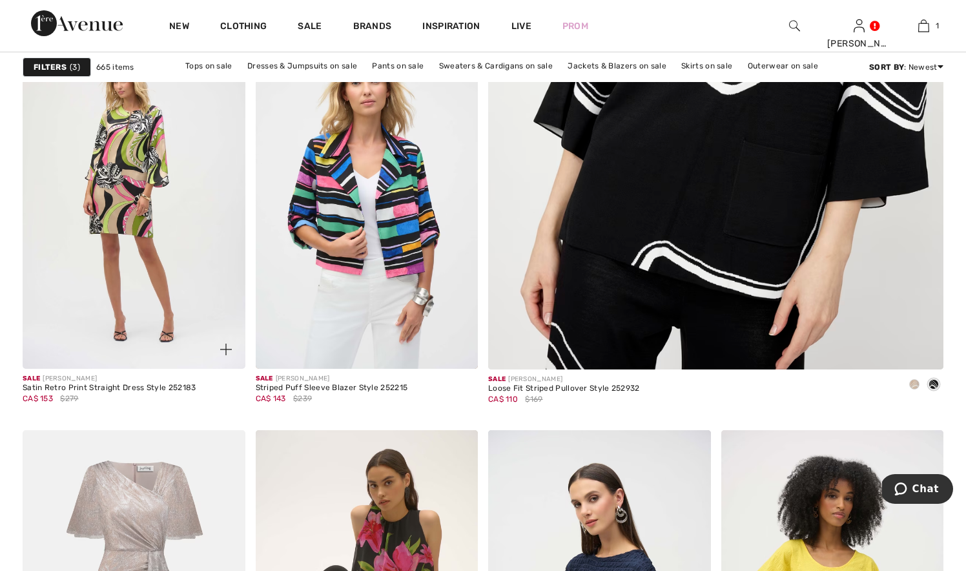
click at [91, 296] on img at bounding box center [134, 202] width 223 height 334
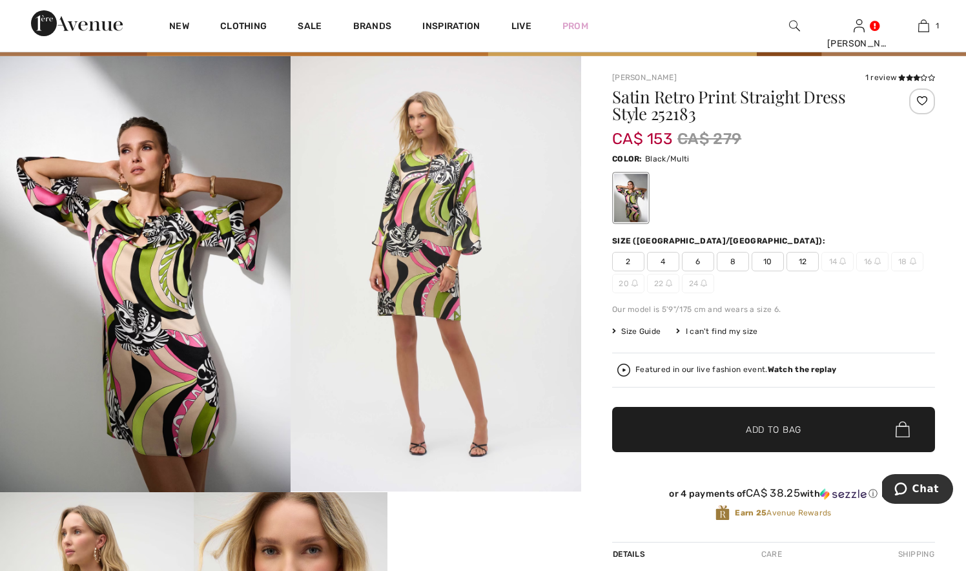
scroll to position [66, 0]
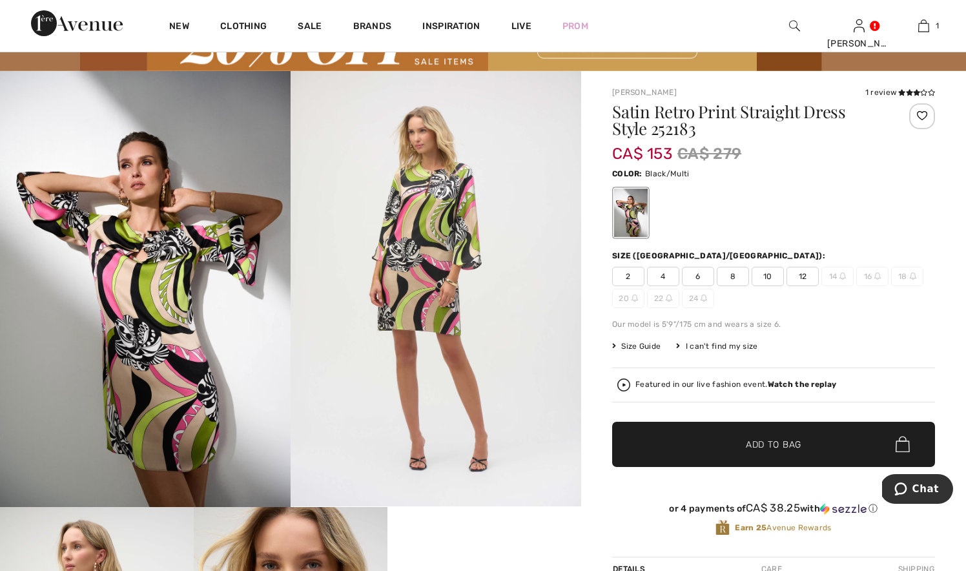
click at [786, 381] on strong "Watch the replay" at bounding box center [802, 384] width 69 height 9
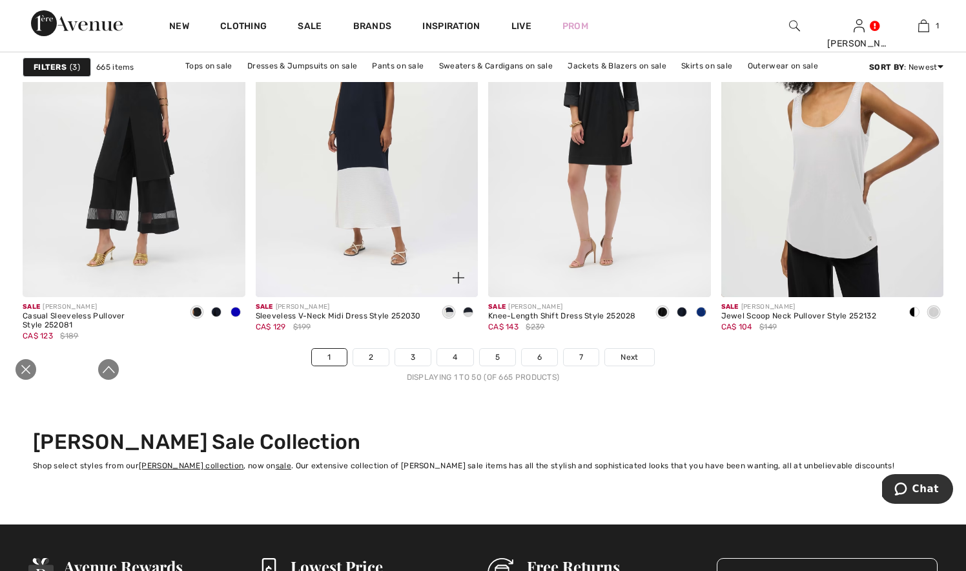
scroll to position [5928, 0]
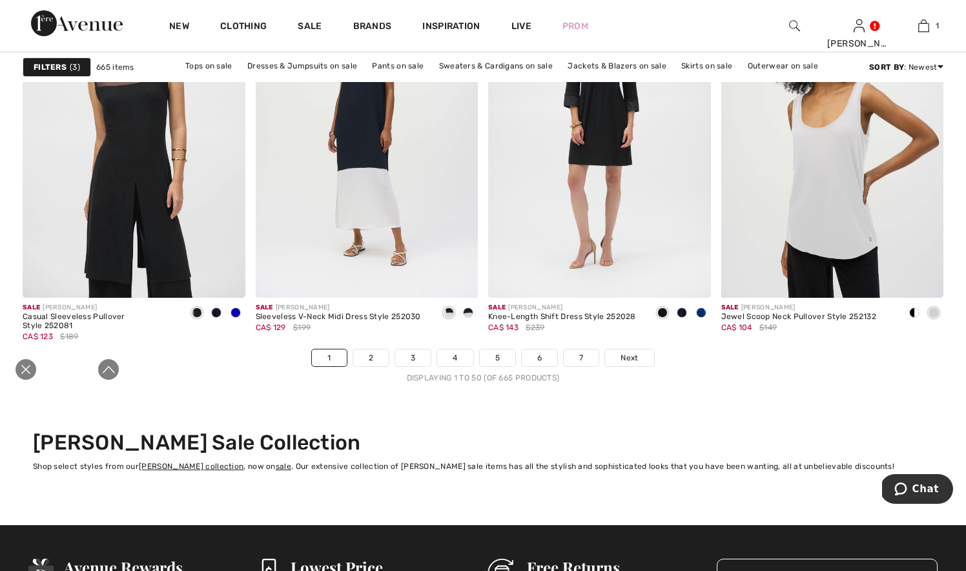
drag, startPoint x: 27, startPoint y: 363, endPoint x: 41, endPoint y: 360, distance: 14.7
click at [28, 363] on icon "Close live curation" at bounding box center [25, 368] width 15 height 15
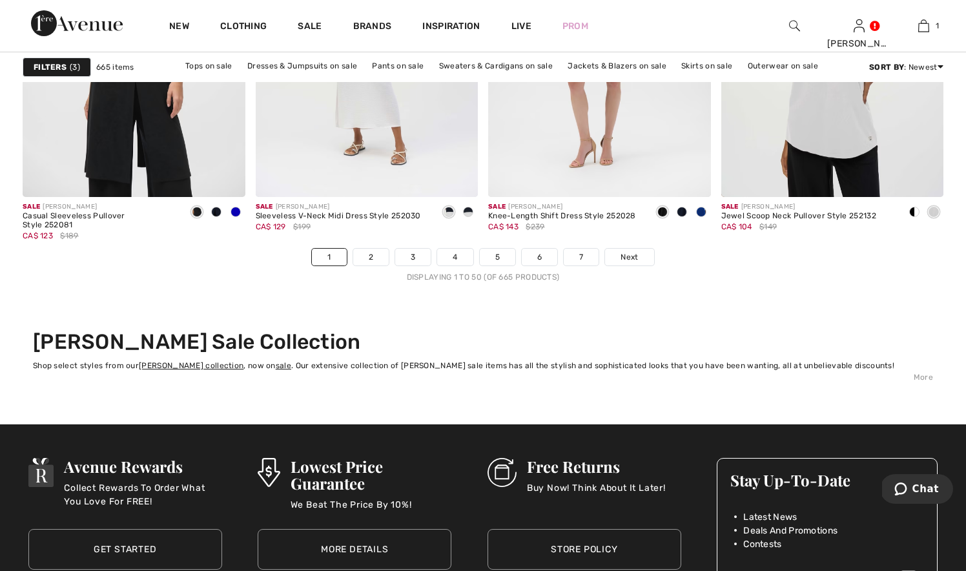
scroll to position [6038, 0]
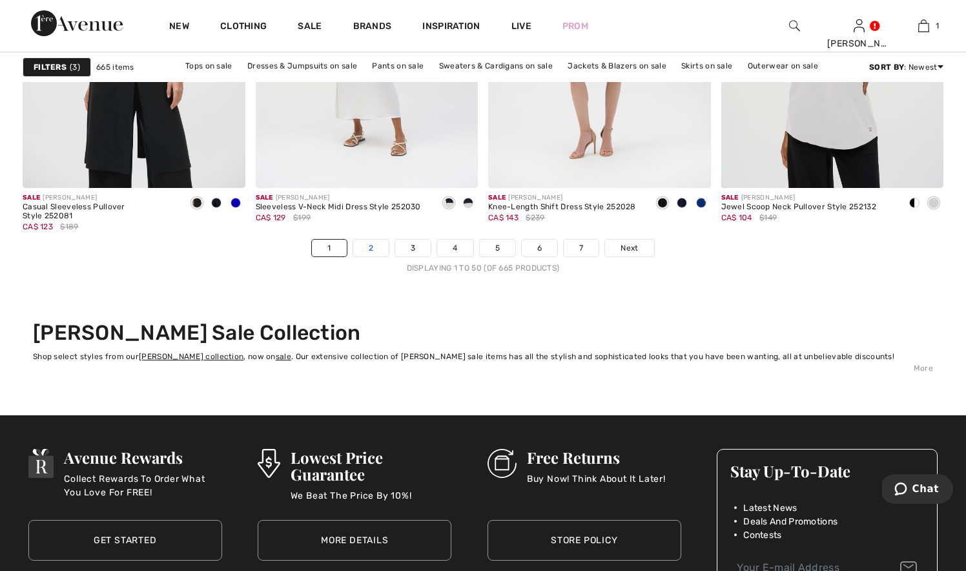
click at [378, 248] on link "2" at bounding box center [371, 247] width 36 height 17
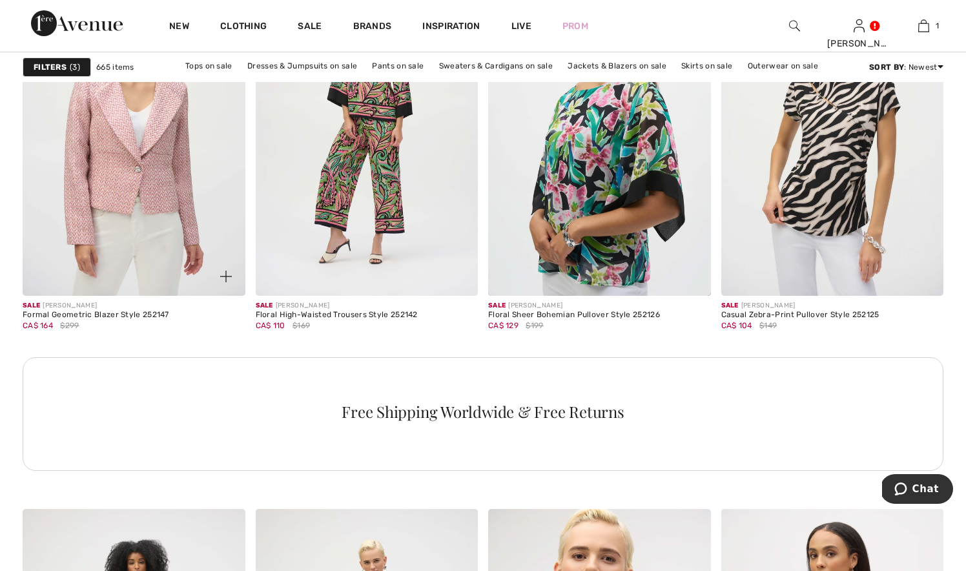
scroll to position [4559, 0]
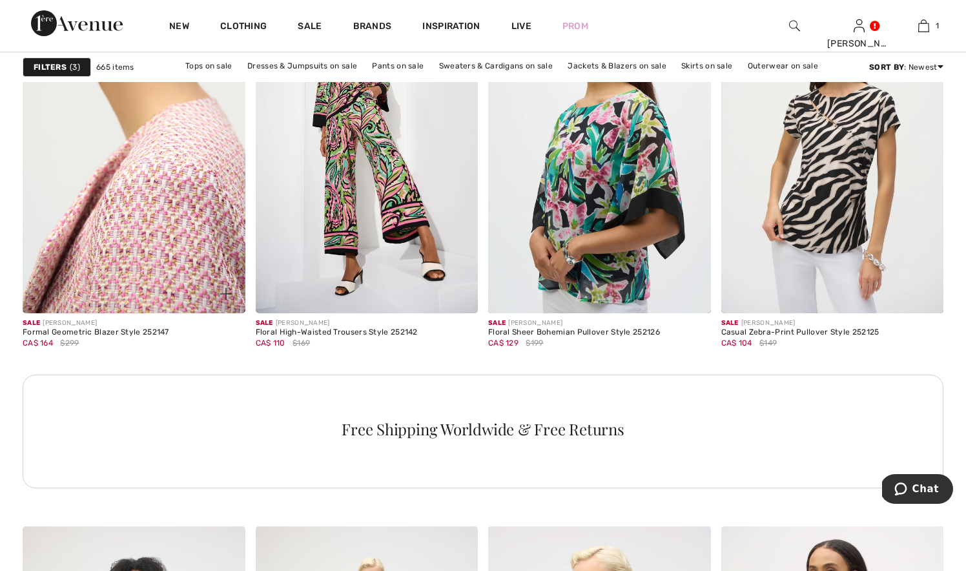
click at [123, 241] on img at bounding box center [134, 146] width 223 height 334
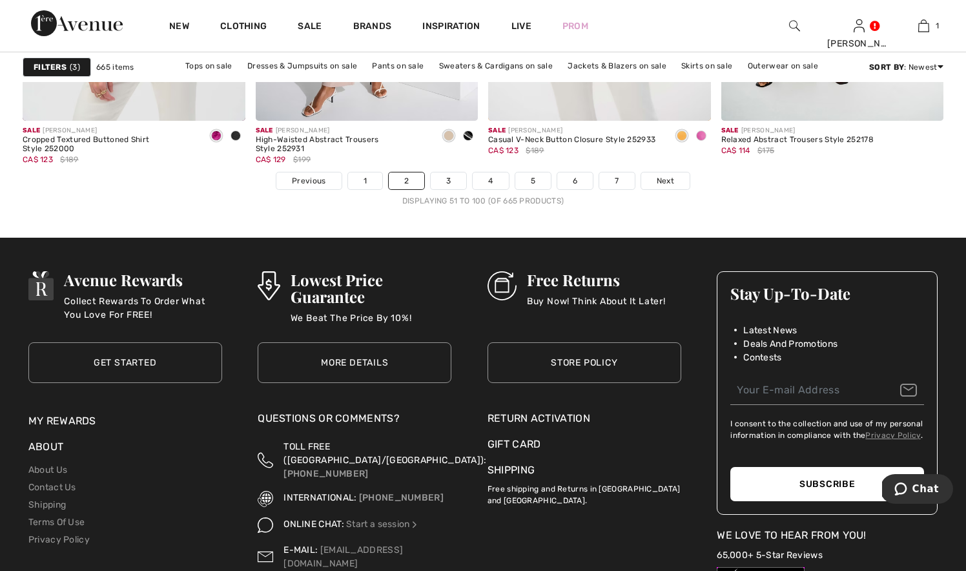
scroll to position [6092, 0]
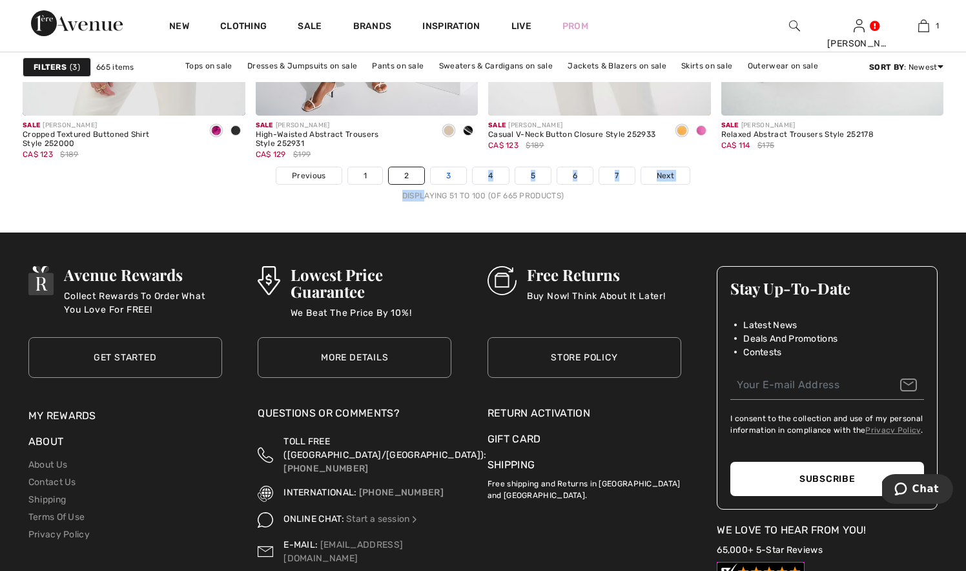
click at [451, 181] on nav "Previous 1 2 3 4 5 6 7 Next Displaying 51 to 100 (of 665 products)" at bounding box center [483, 184] width 921 height 35
click at [450, 177] on link "3" at bounding box center [449, 175] width 36 height 17
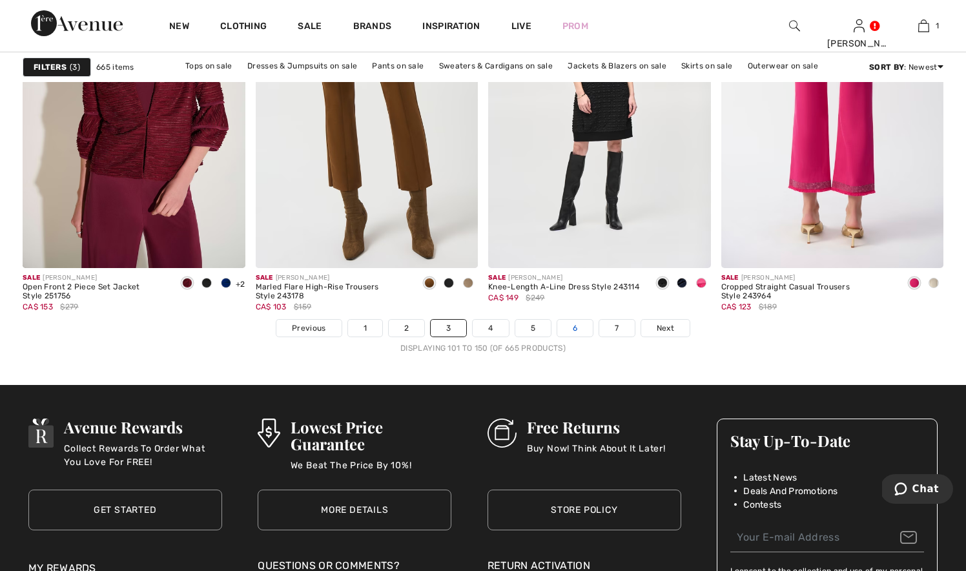
scroll to position [5941, 0]
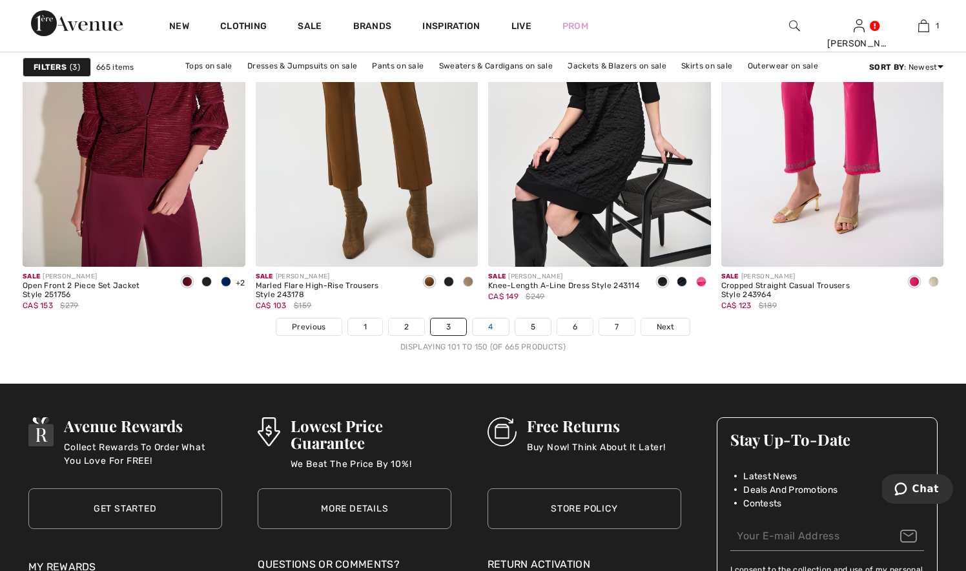
click at [492, 323] on link "4" at bounding box center [491, 326] width 36 height 17
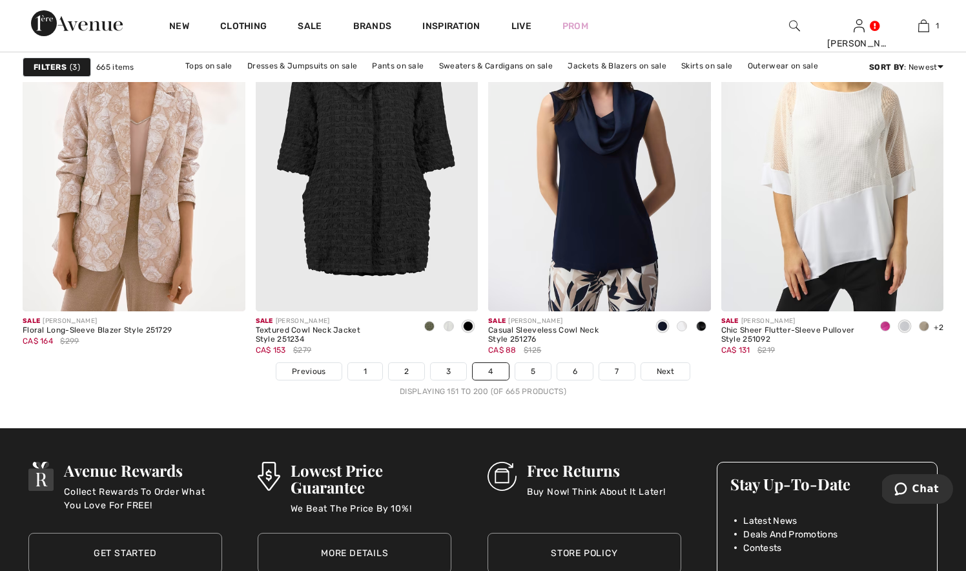
scroll to position [5902, 0]
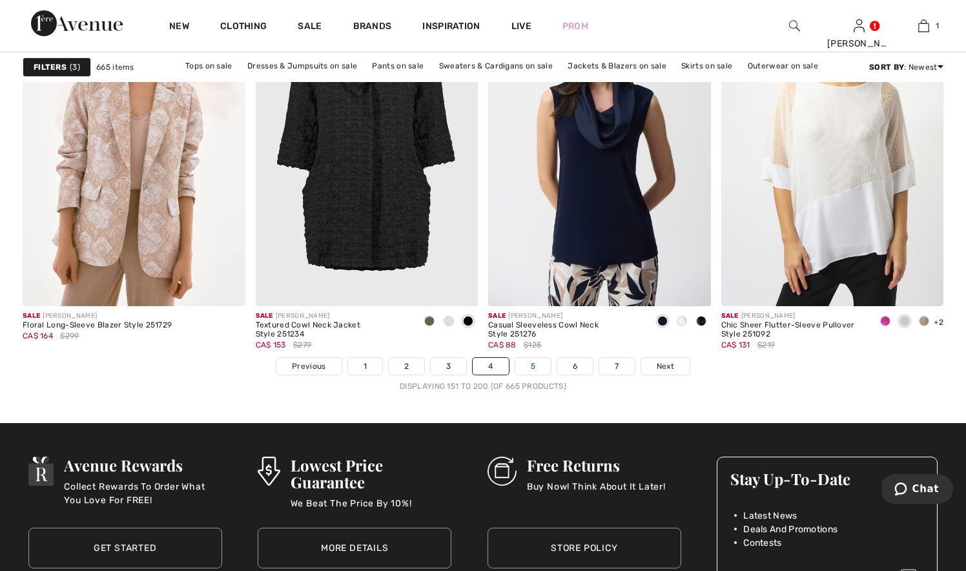
click at [535, 366] on link "5" at bounding box center [533, 366] width 36 height 17
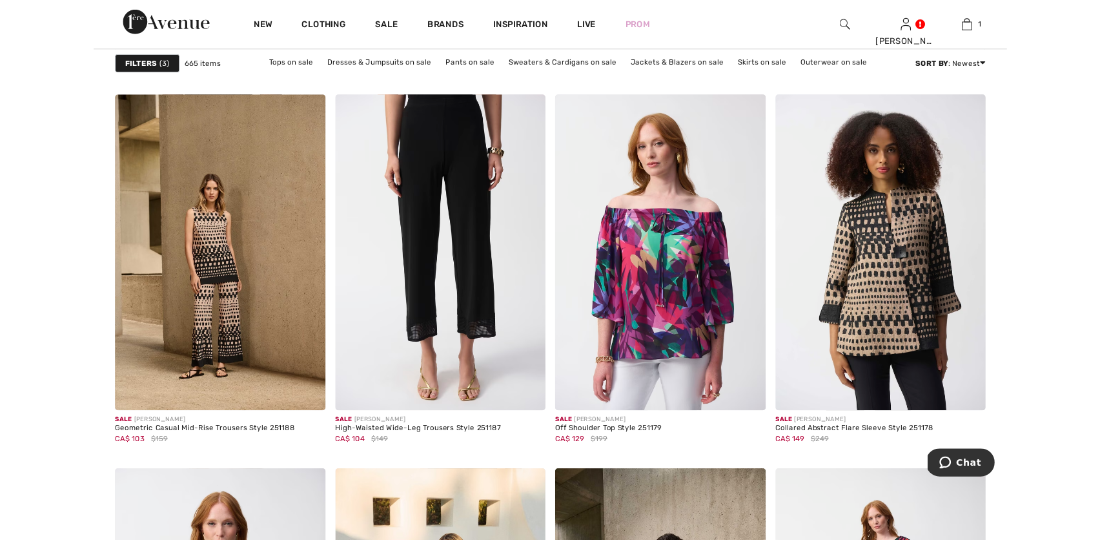
scroll to position [4992, 0]
